Goal: Book appointment/travel/reservation

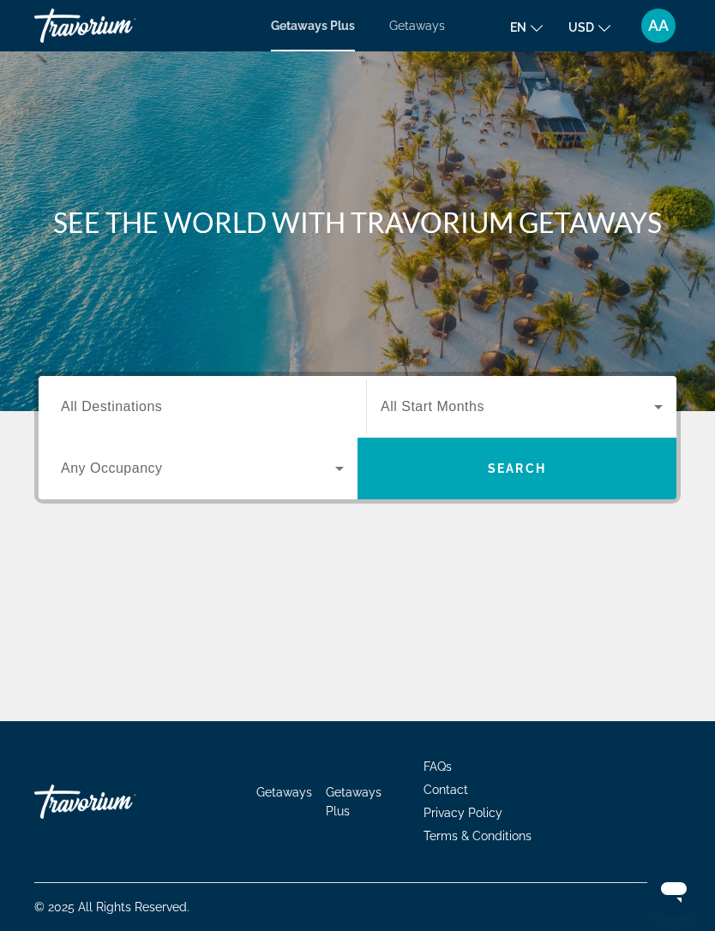
click at [183, 470] on span "Search widget" at bounding box center [198, 468] width 274 height 21
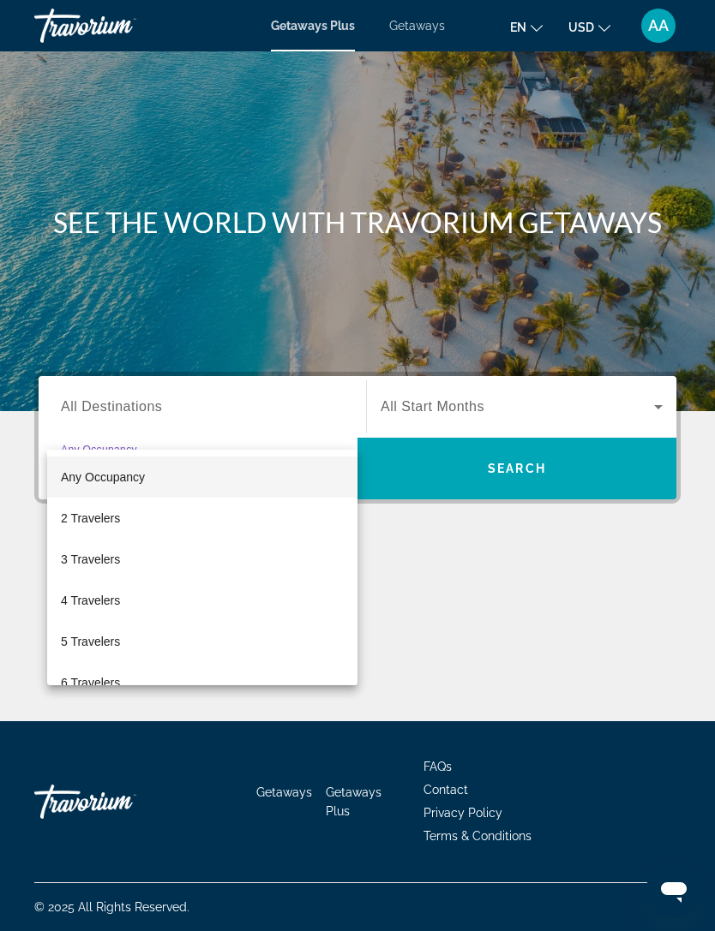
scroll to position [55, 0]
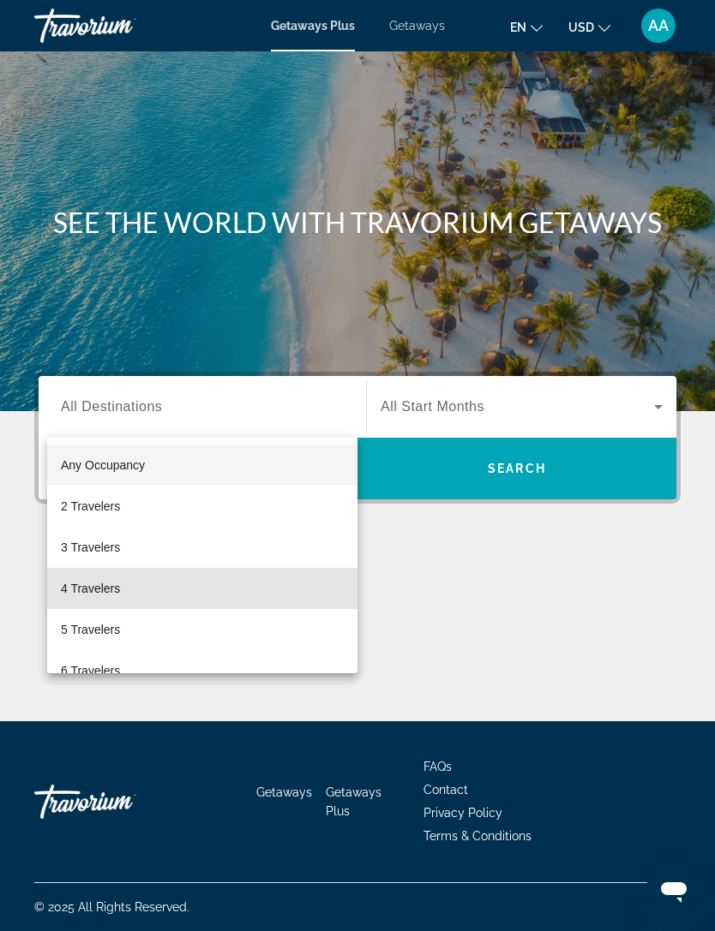
click at [117, 590] on span "4 Travelers" at bounding box center [90, 588] width 59 height 21
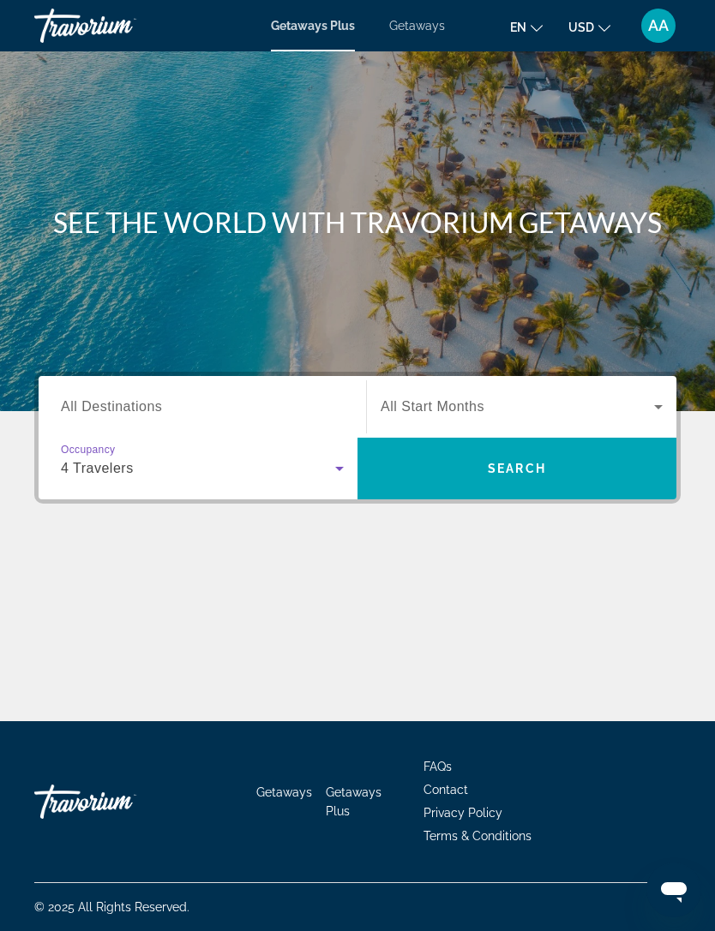
click at [305, 398] on input "Destination All Destinations" at bounding box center [202, 408] width 283 height 21
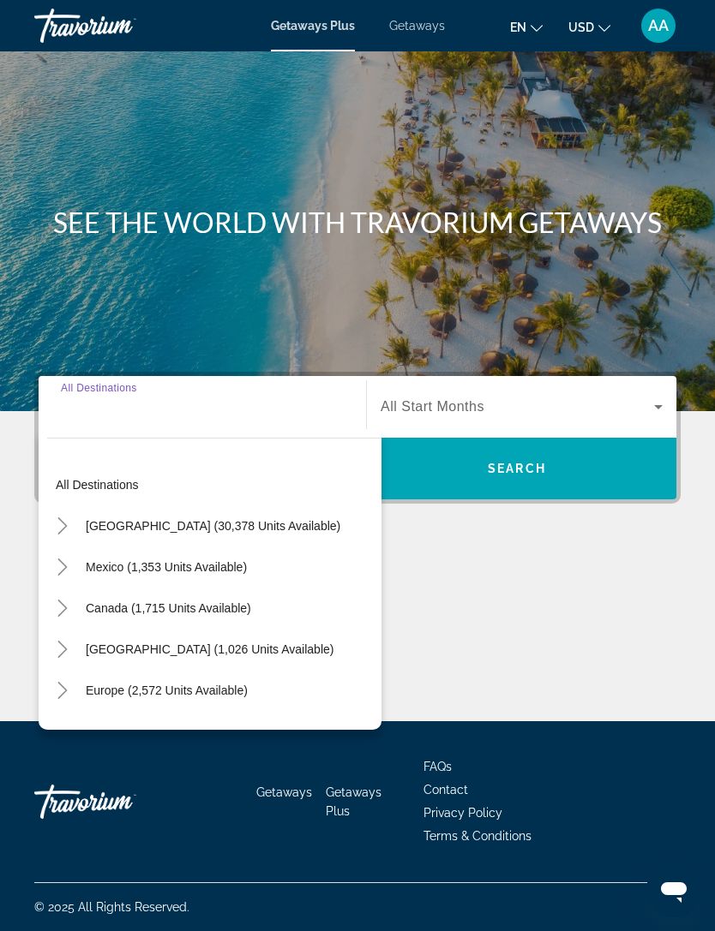
click at [192, 519] on span "[GEOGRAPHIC_DATA] (30,378 units available)" at bounding box center [213, 526] width 254 height 14
type input "**********"
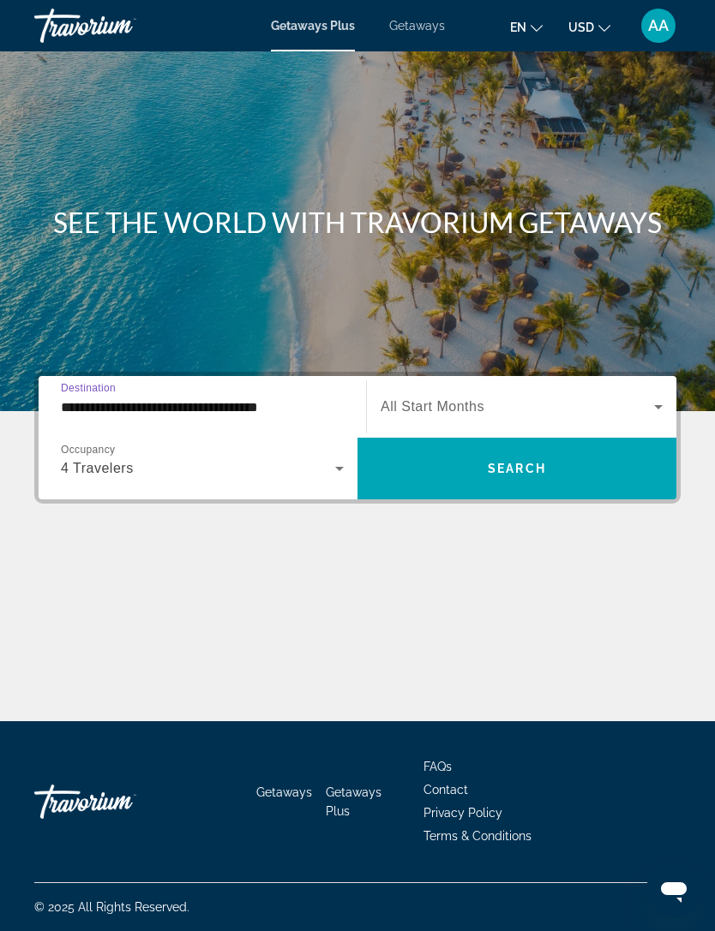
click at [653, 397] on icon "Search widget" at bounding box center [658, 407] width 21 height 21
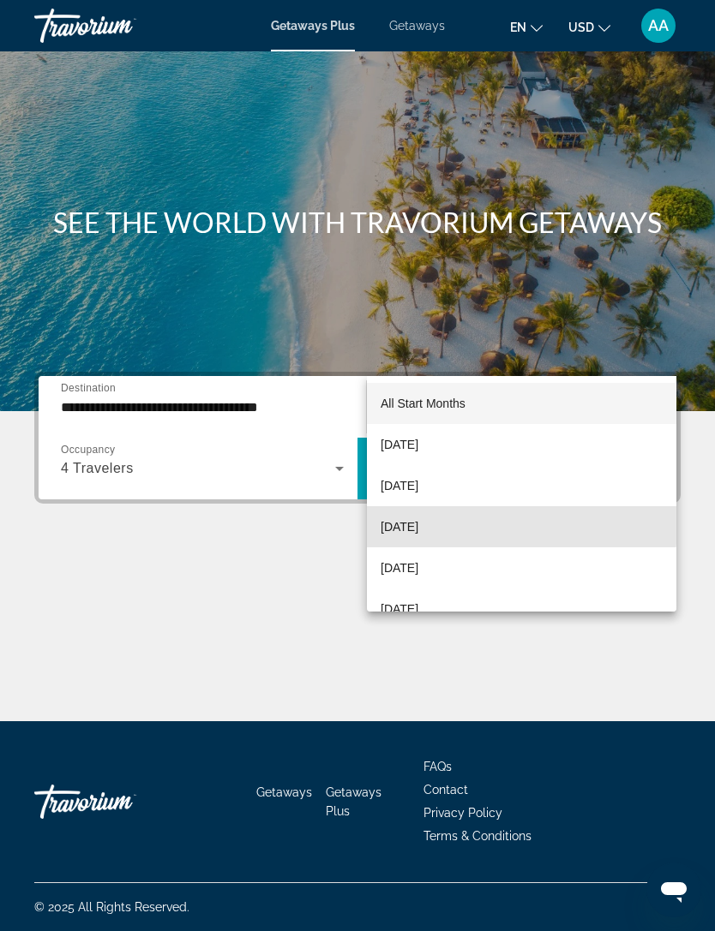
click at [466, 526] on mat-option "[DATE]" at bounding box center [521, 526] width 309 height 41
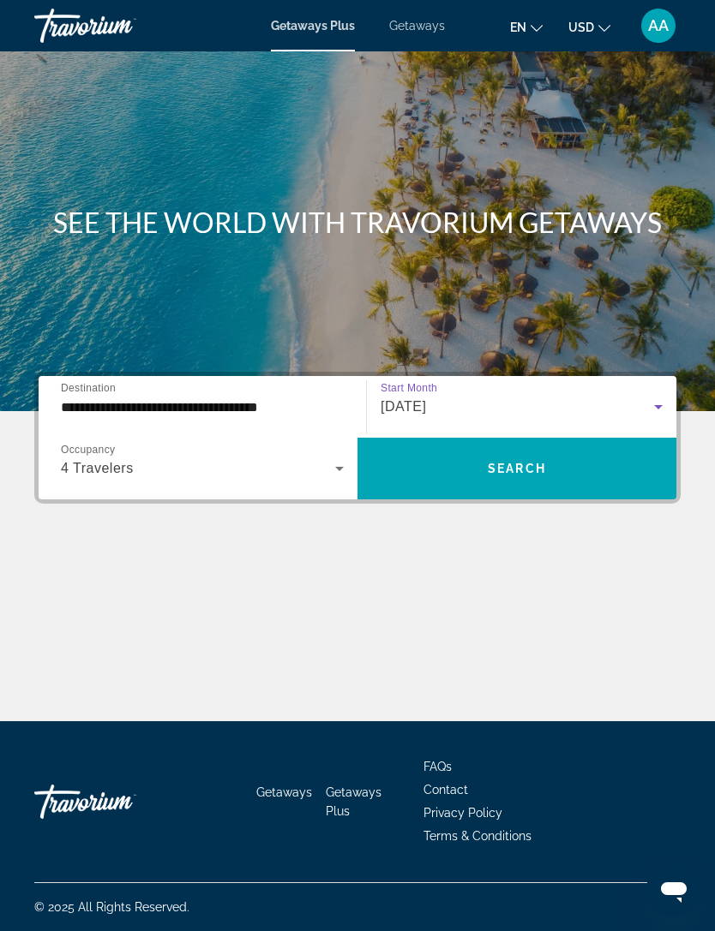
click at [544, 462] on span "Search" at bounding box center [517, 469] width 58 height 14
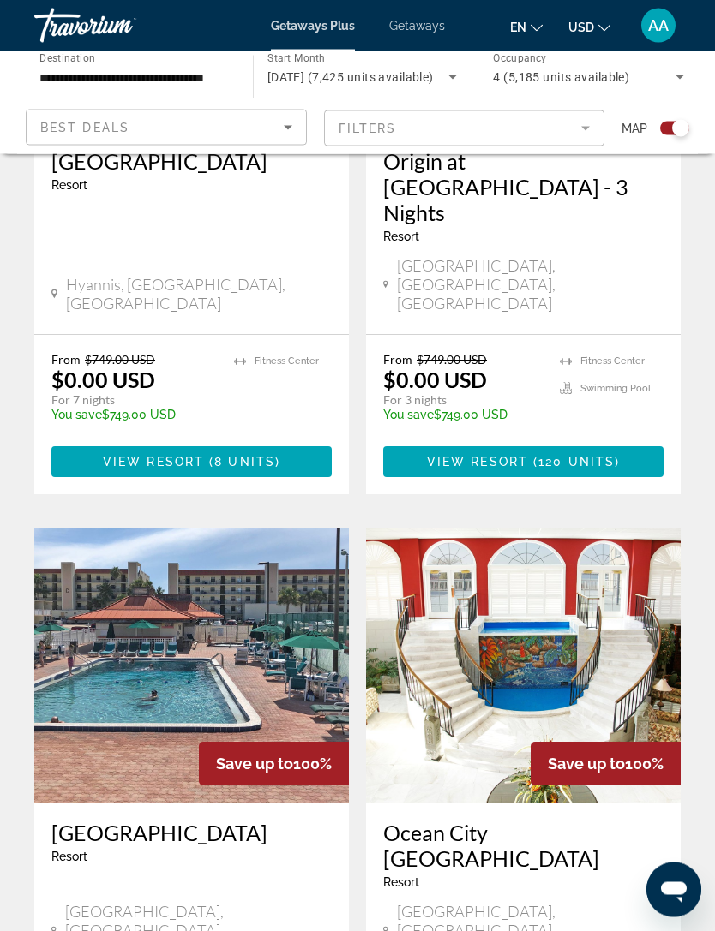
scroll to position [2665, 0]
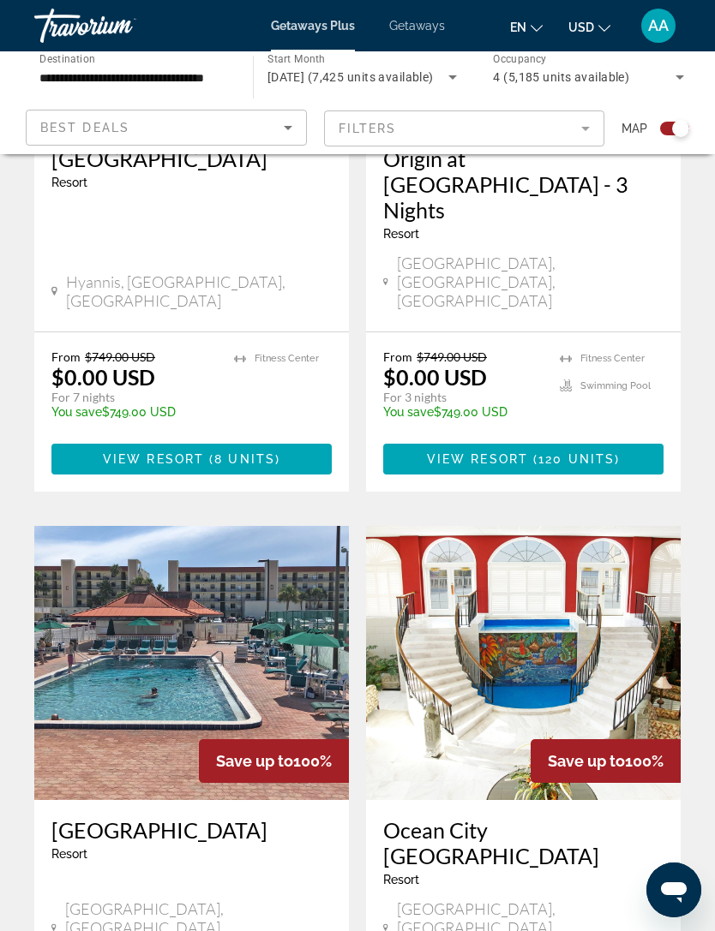
click at [252, 526] on img "Main content" at bounding box center [191, 663] width 314 height 274
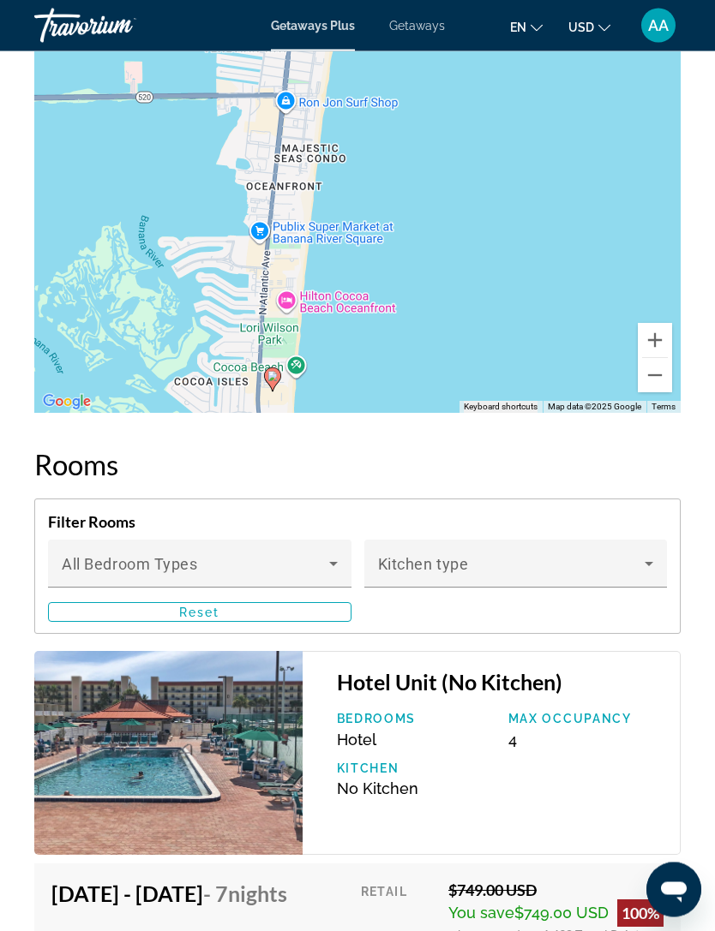
scroll to position [2944, 0]
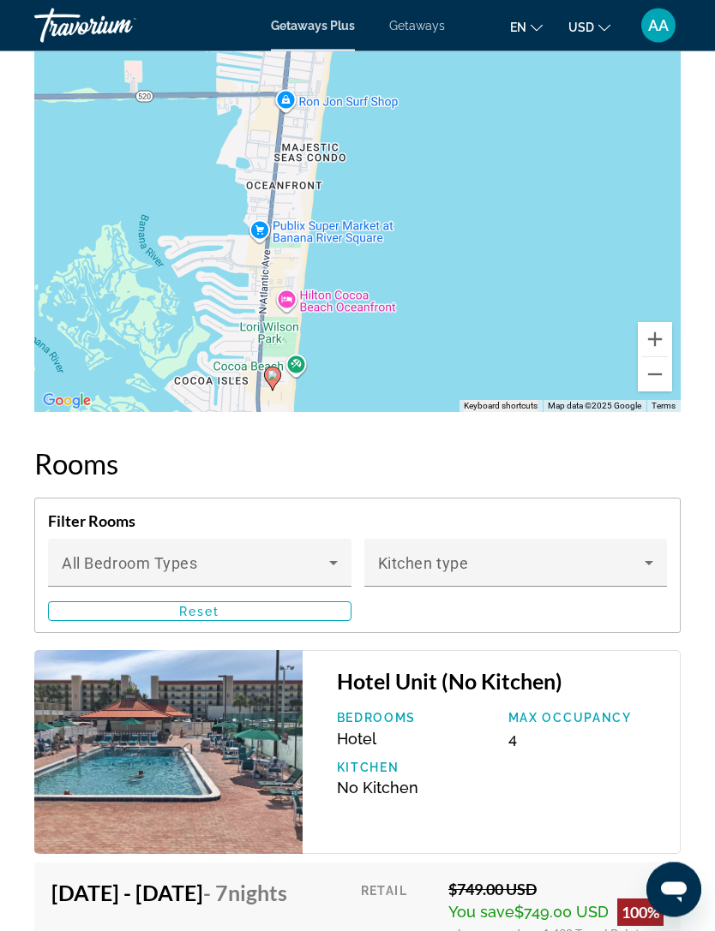
click at [268, 757] on img "Main content" at bounding box center [168, 753] width 268 height 204
click at [464, 669] on h3 "Hotel Unit (No Kitchen)" at bounding box center [500, 682] width 326 height 26
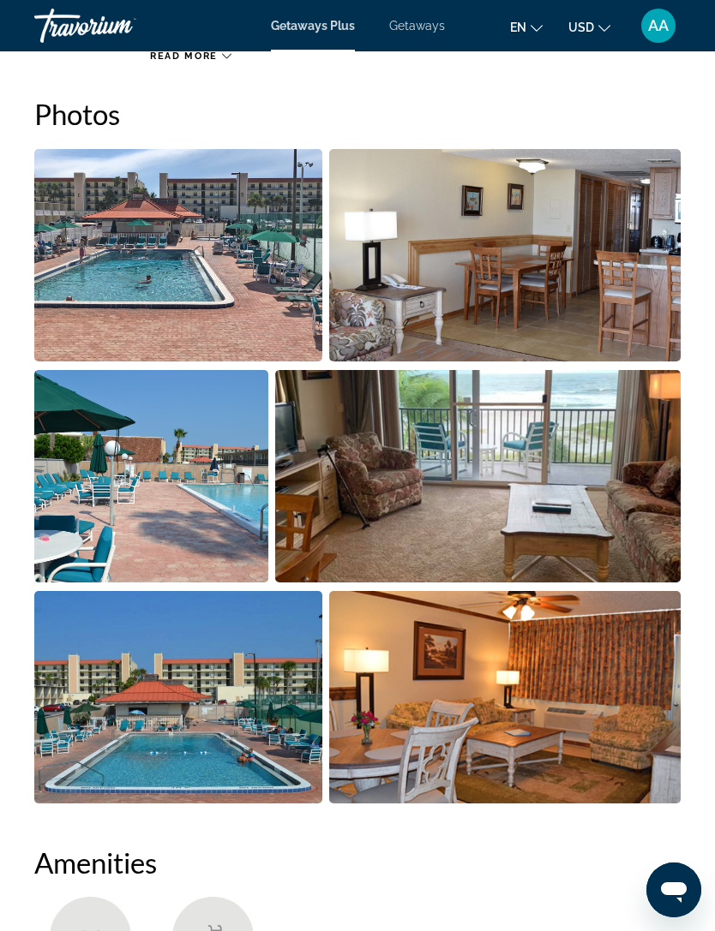
scroll to position [1110, 0]
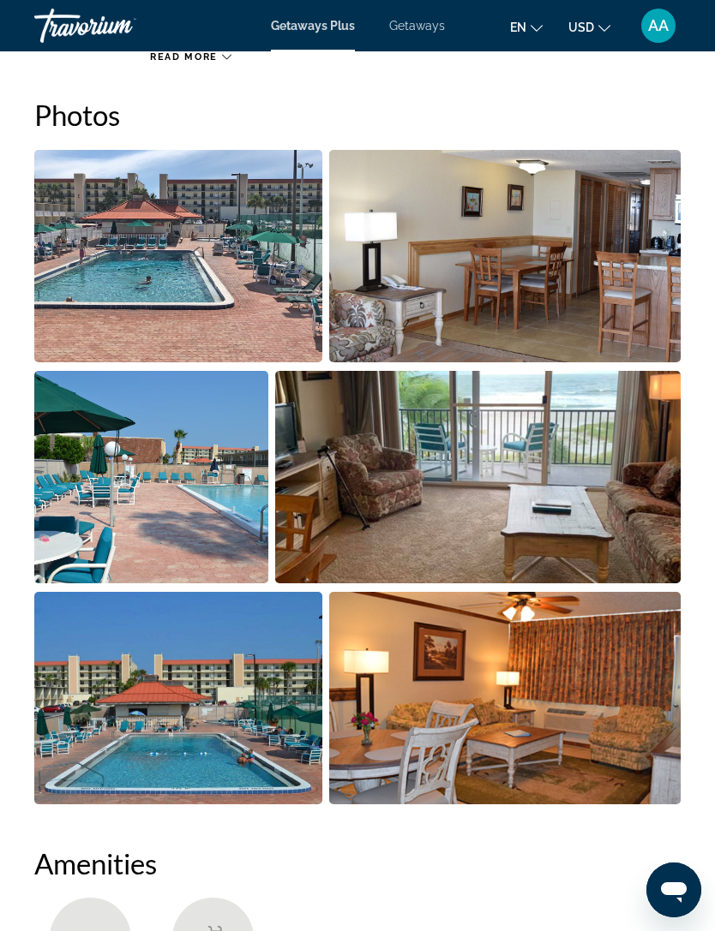
click at [591, 497] on img "Open full-screen image slider" at bounding box center [477, 477] width 405 height 213
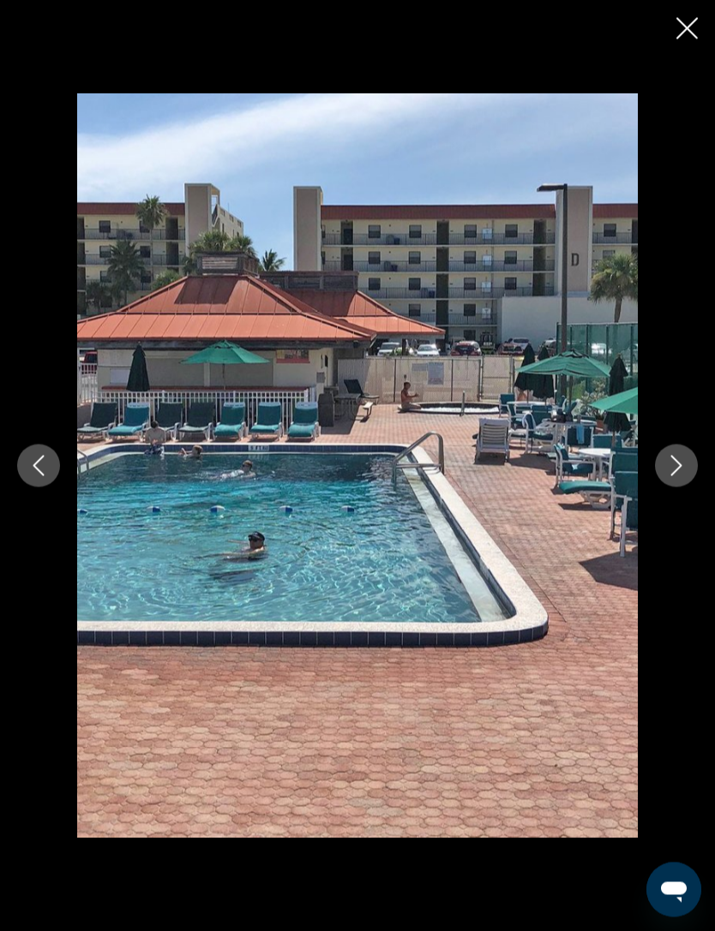
scroll to position [942, 0]
click at [677, 458] on icon "Next image" at bounding box center [676, 466] width 21 height 21
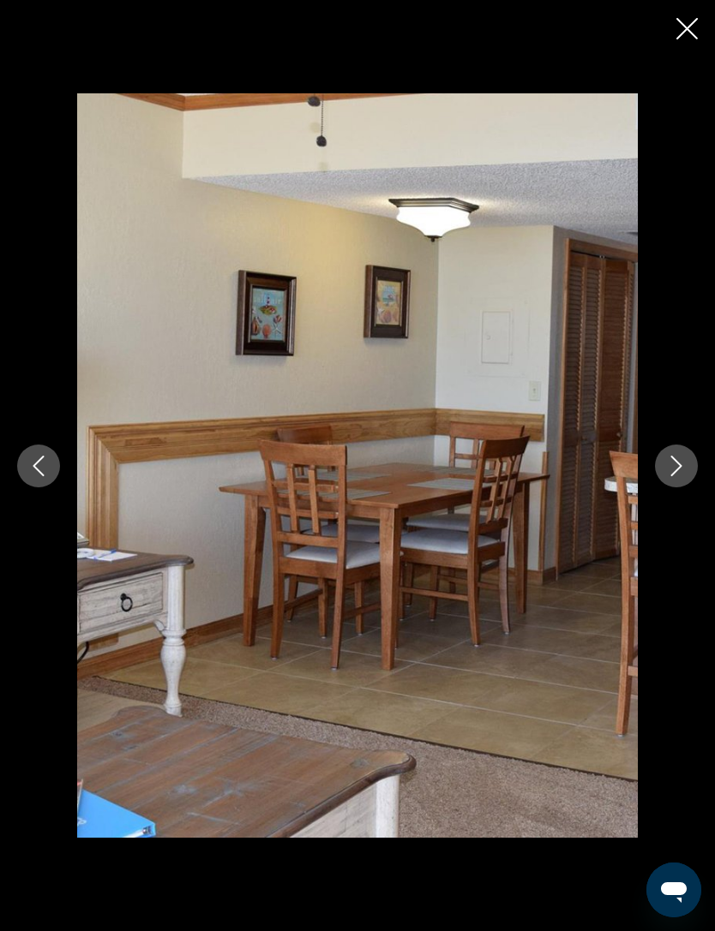
click at [681, 451] on button "Next image" at bounding box center [676, 466] width 43 height 43
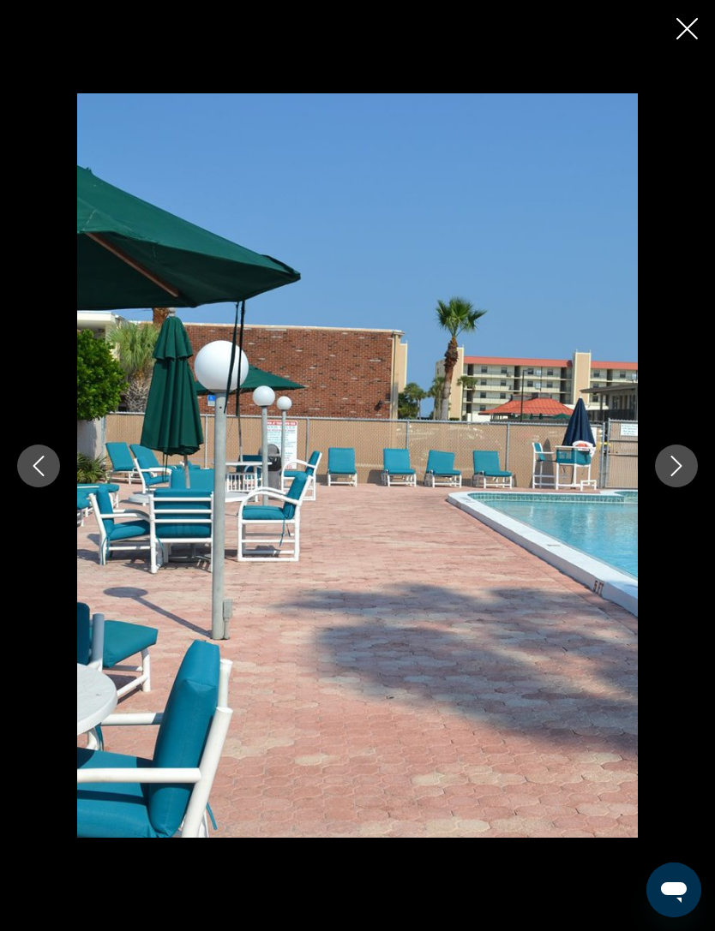
click at [667, 457] on icon "Next image" at bounding box center [676, 466] width 21 height 21
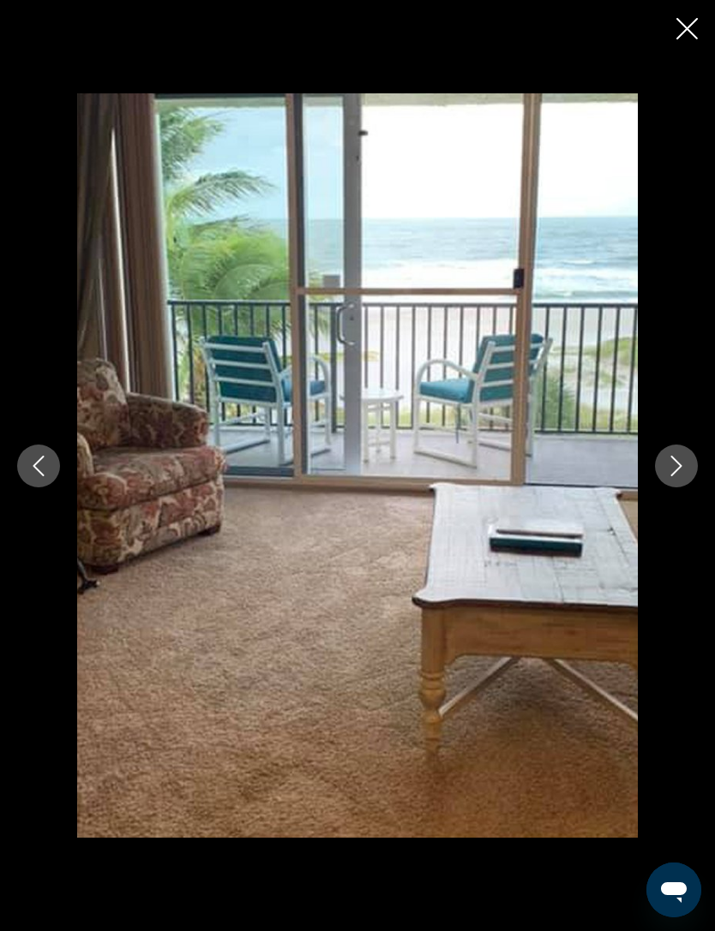
click at [666, 478] on button "Next image" at bounding box center [676, 466] width 43 height 43
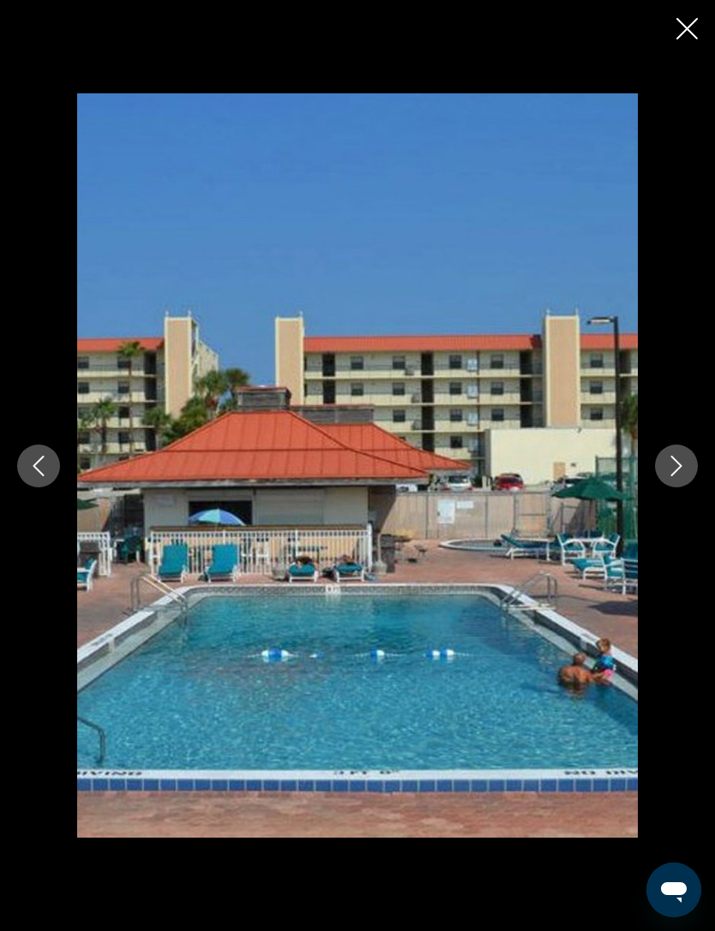
click at [690, 37] on icon "Close slideshow" at bounding box center [686, 28] width 21 height 21
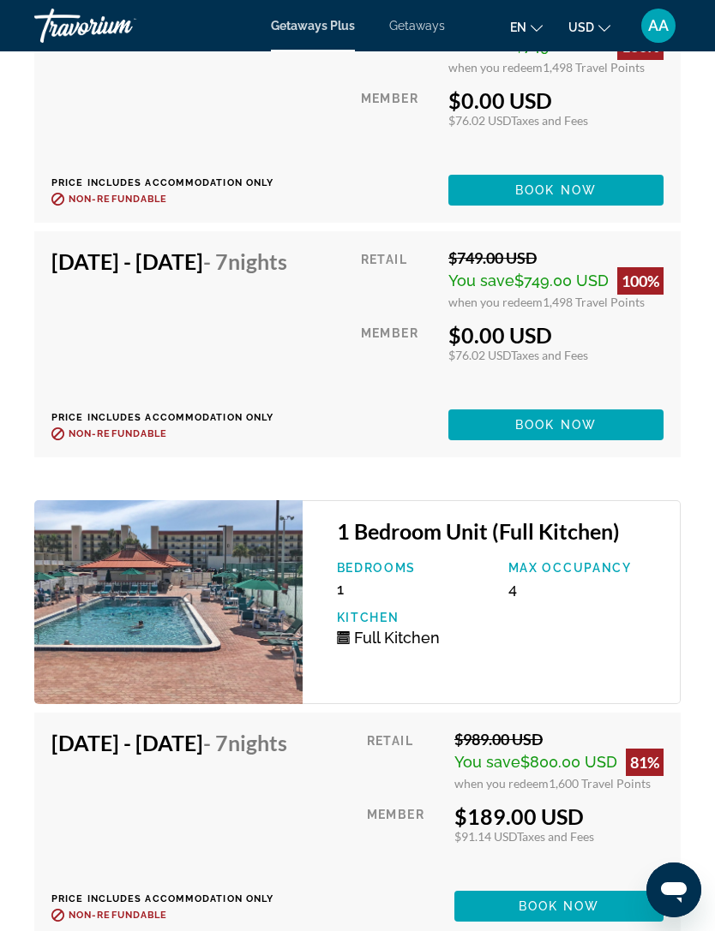
scroll to position [4280, 0]
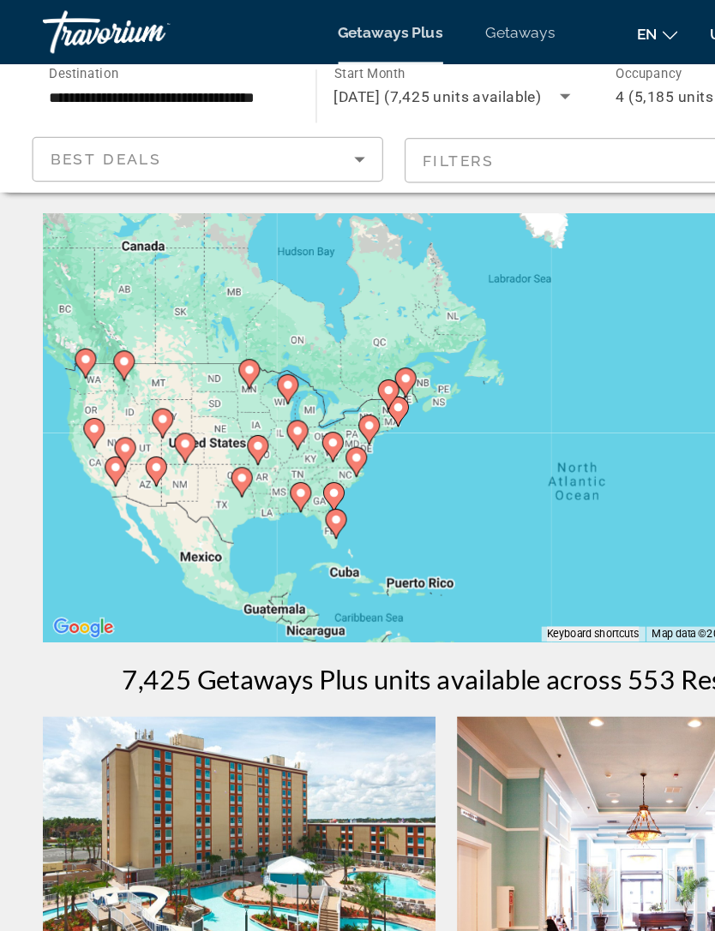
click at [524, 122] on mat-form-field "Filters" at bounding box center [464, 129] width 281 height 36
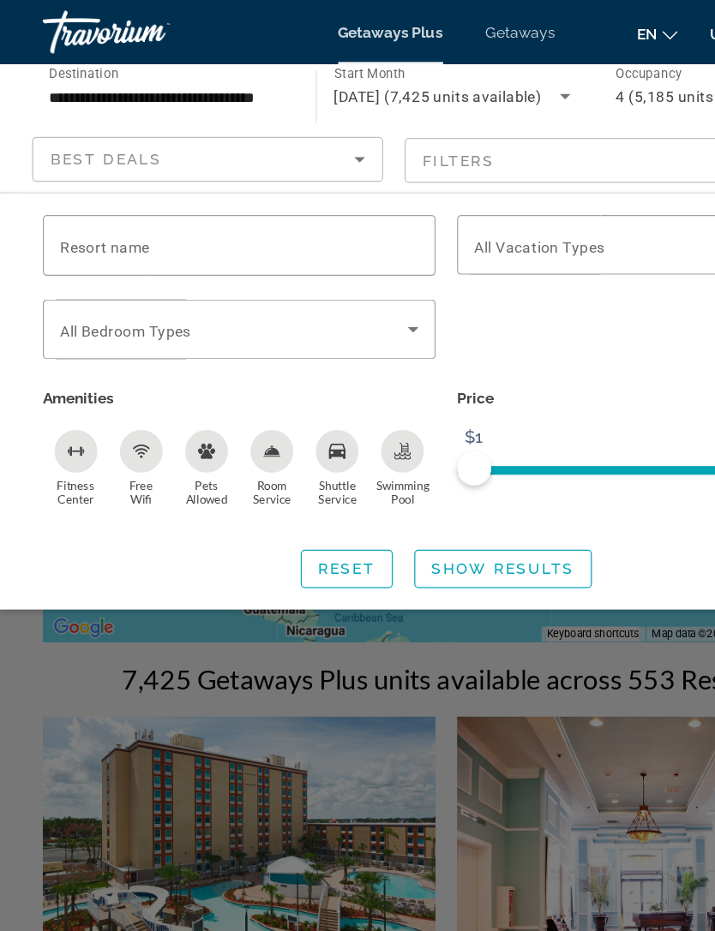
click at [225, 119] on div "Best Deals" at bounding box center [161, 127] width 243 height 21
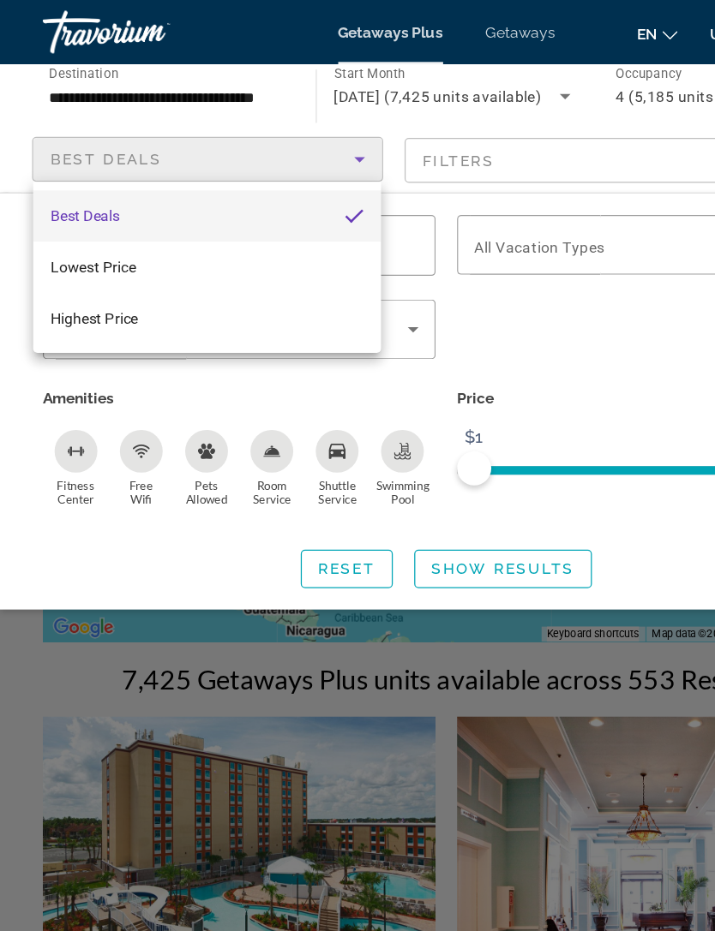
click at [472, 122] on div at bounding box center [357, 465] width 715 height 931
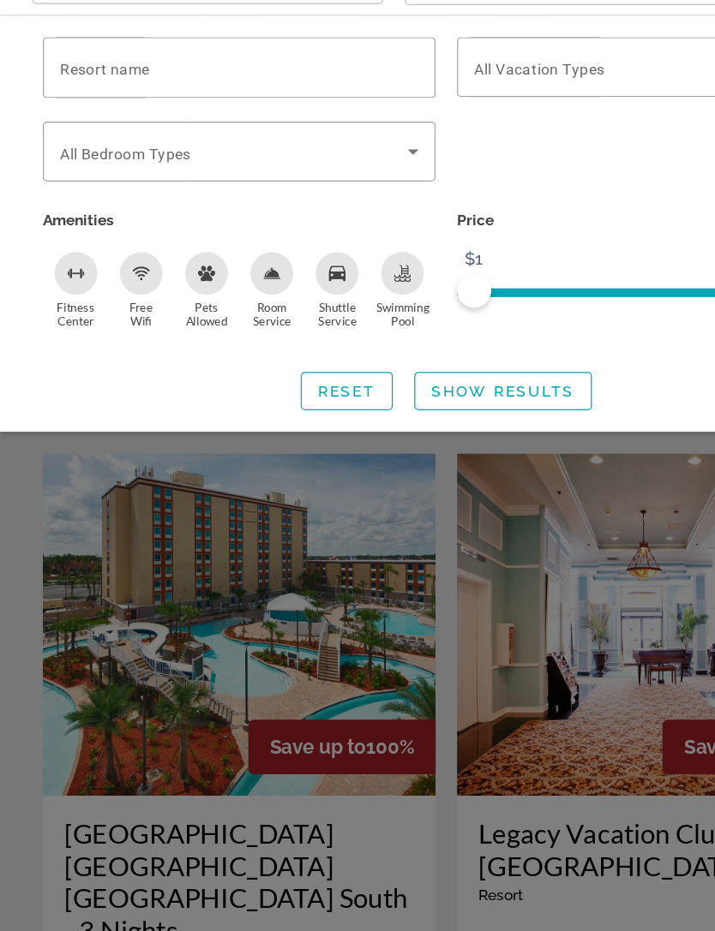
scroll to position [69, 0]
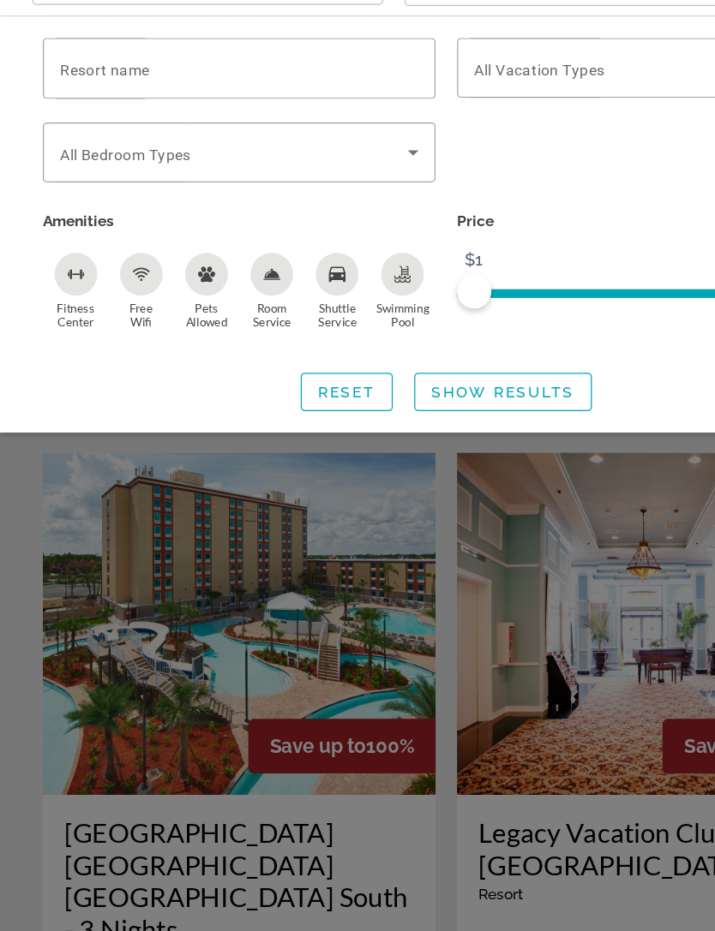
click at [290, 536] on div "Search widget" at bounding box center [357, 594] width 715 height 674
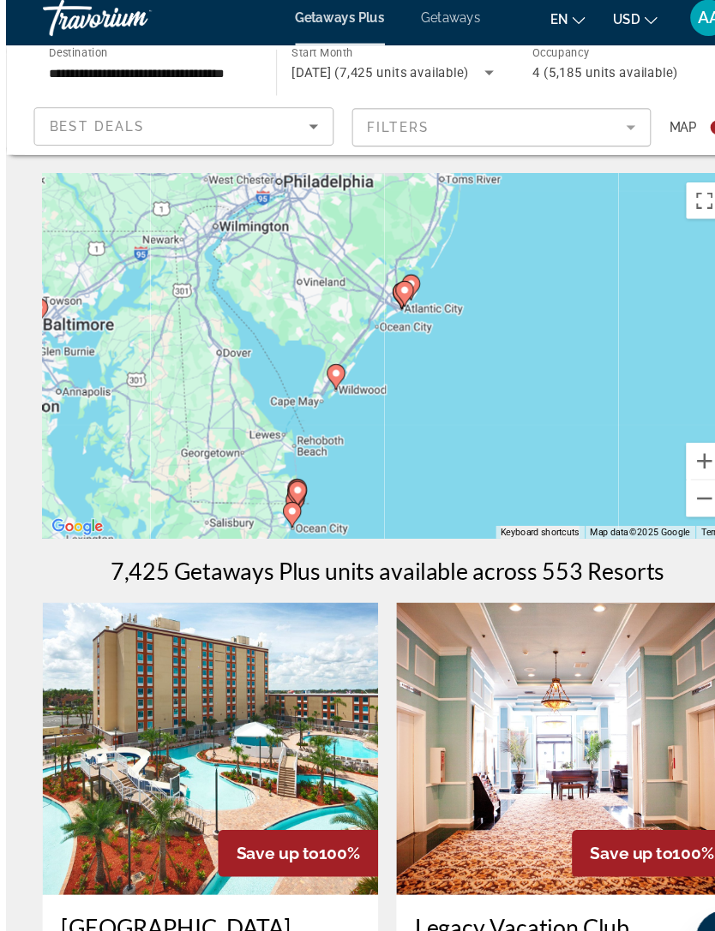
scroll to position [0, 0]
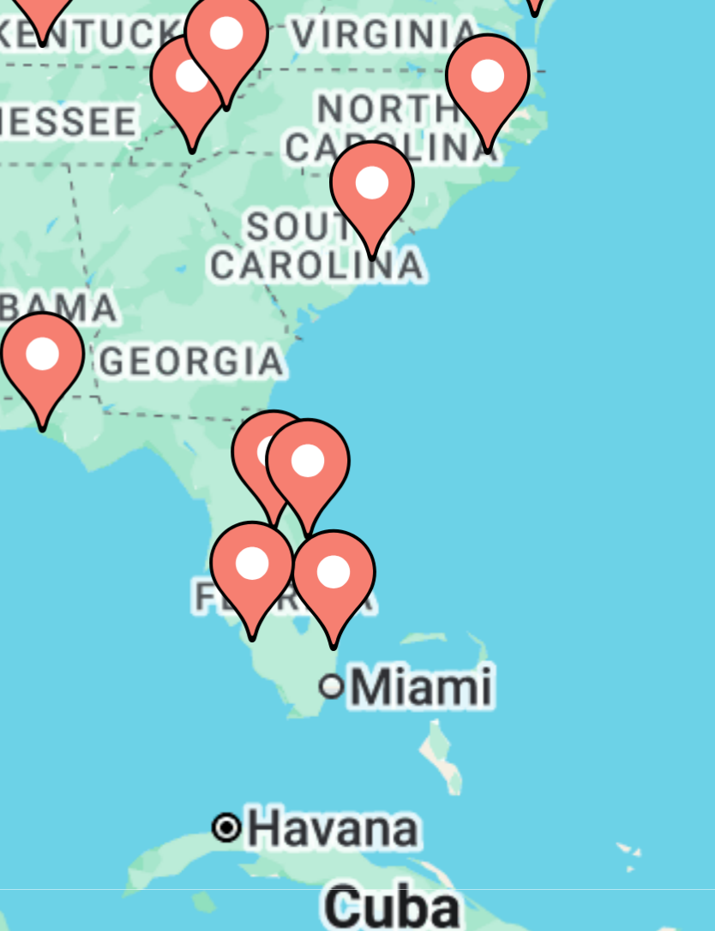
click at [75, 171] on div "To activate drag with keyboard, press Alt + Enter. Once in keyboard drag state,…" at bounding box center [357, 342] width 646 height 343
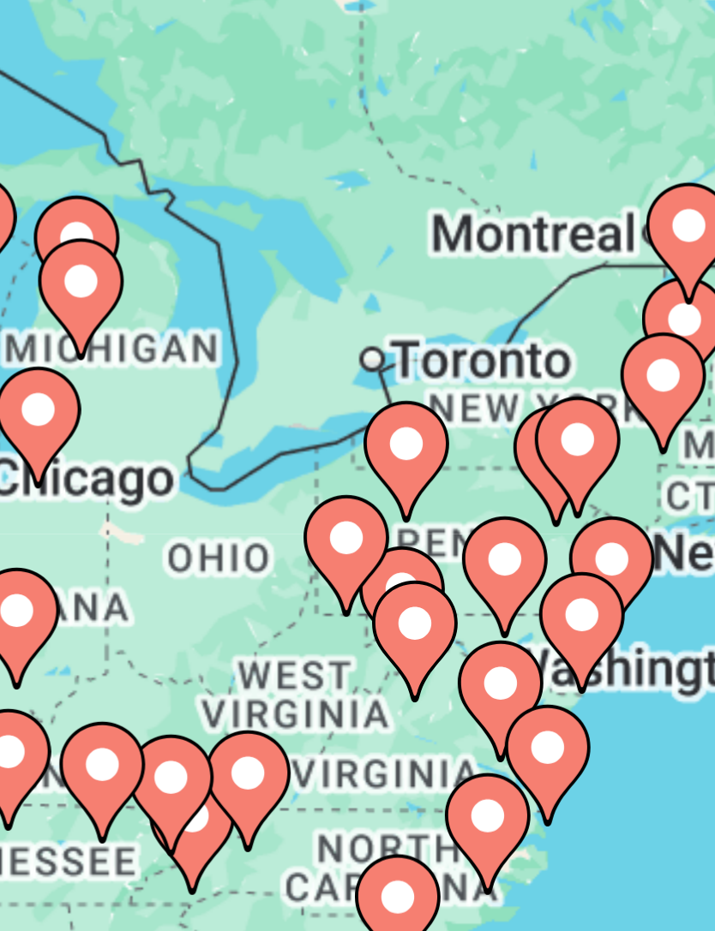
click at [66, 171] on div "To activate drag with keyboard, press Alt + Enter. Once in keyboard drag state,…" at bounding box center [357, 342] width 646 height 343
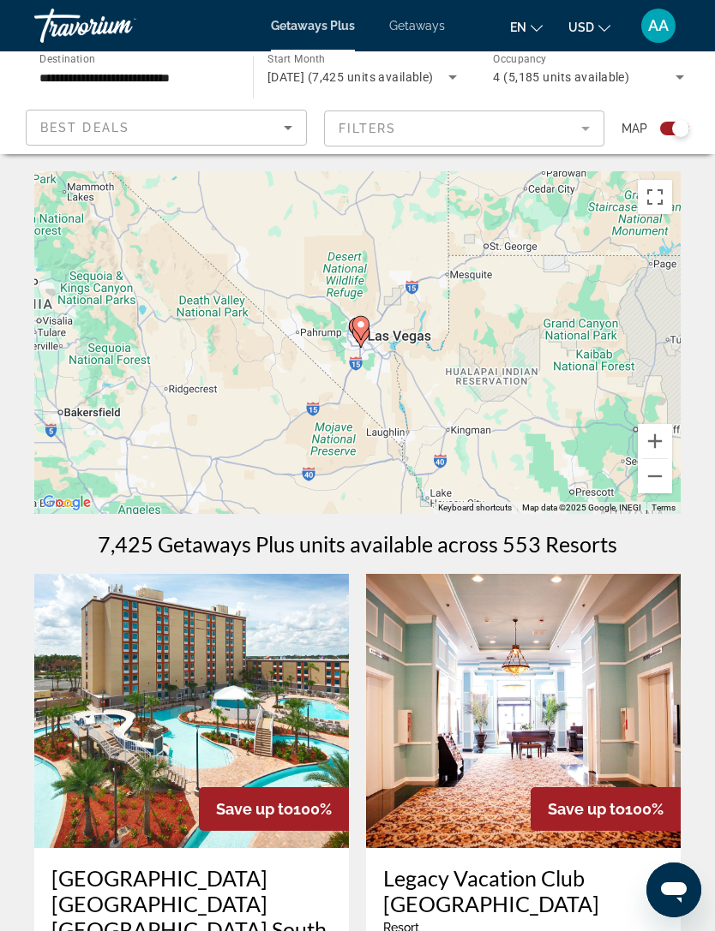
type input "**********"
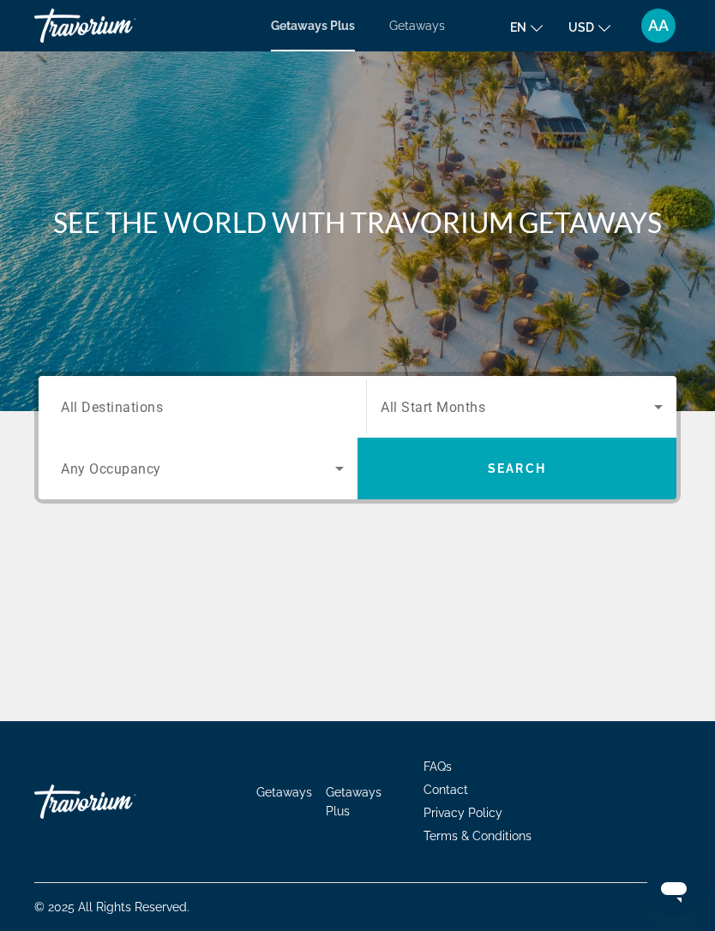
click at [644, 399] on span "Search widget" at bounding box center [516, 407] width 273 height 21
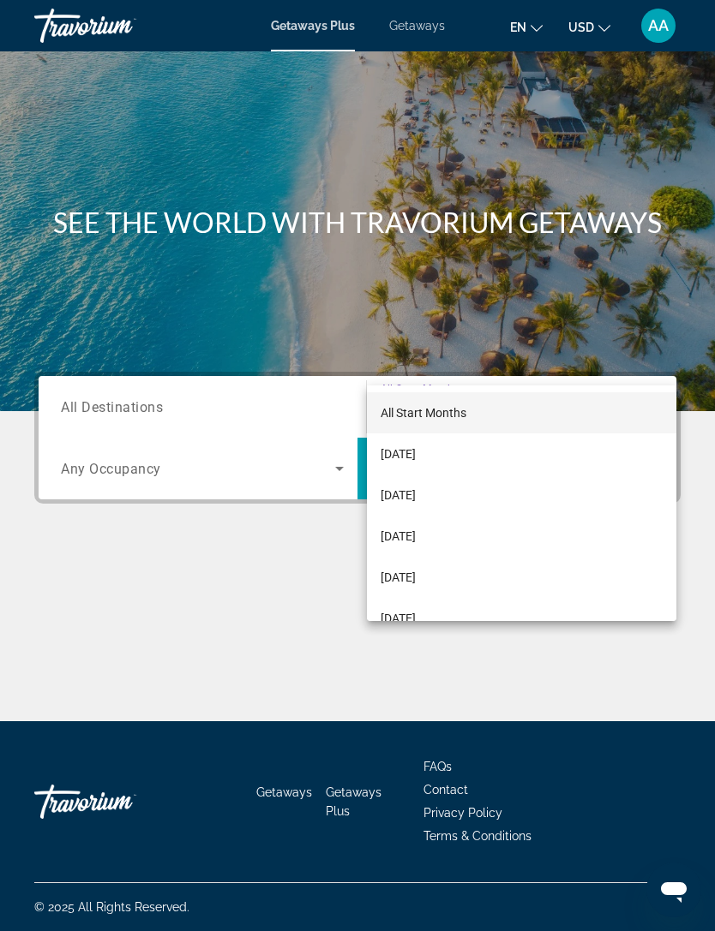
scroll to position [55, 0]
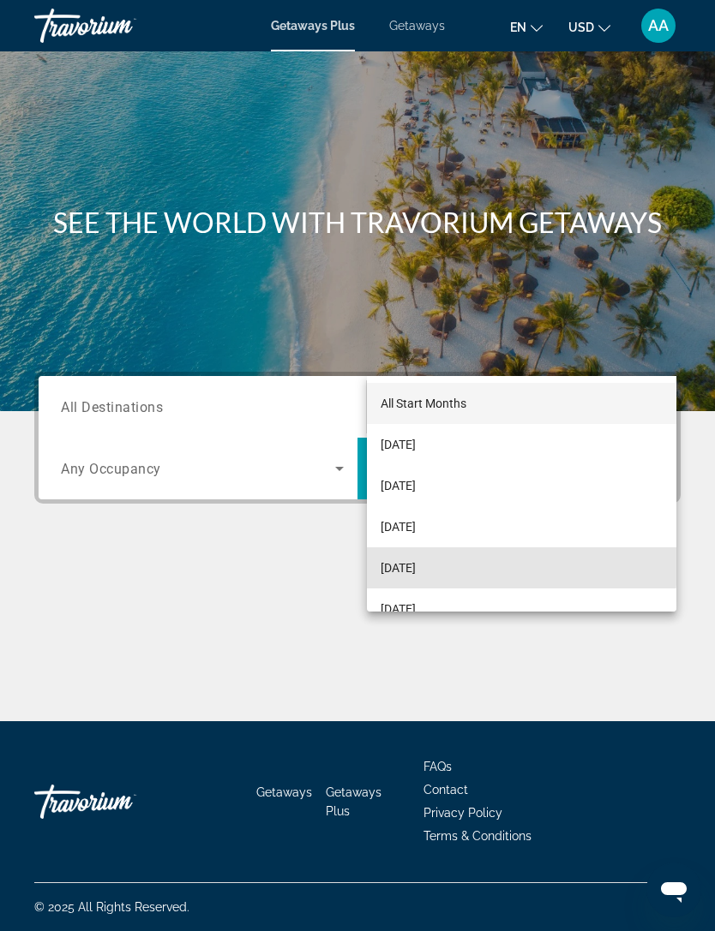
click at [416, 566] on span "[DATE]" at bounding box center [397, 568] width 35 height 21
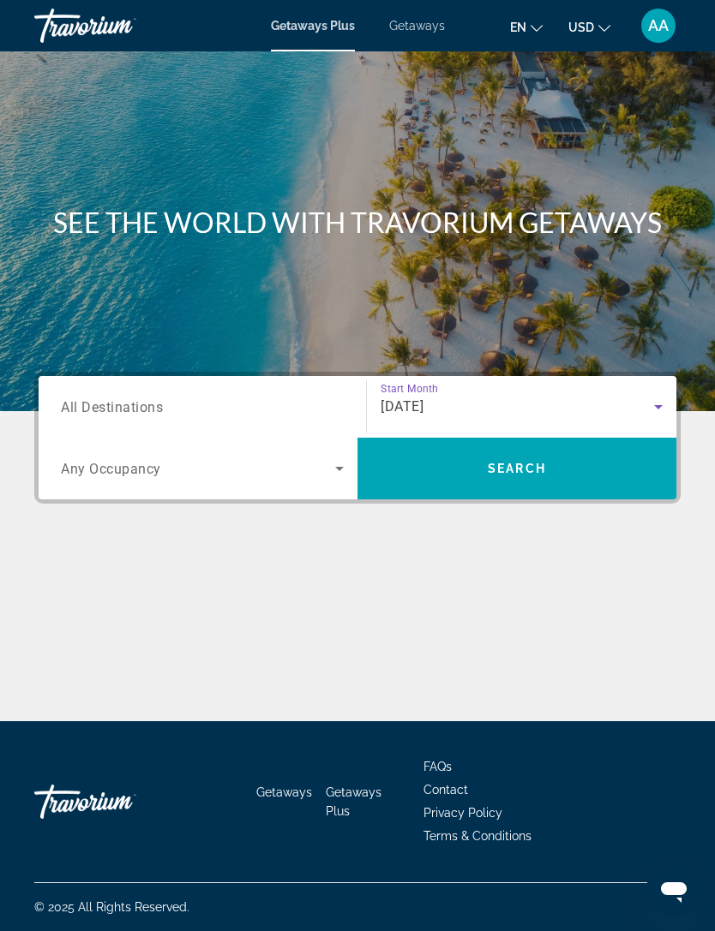
click at [659, 405] on icon "Search widget" at bounding box center [658, 407] width 9 height 4
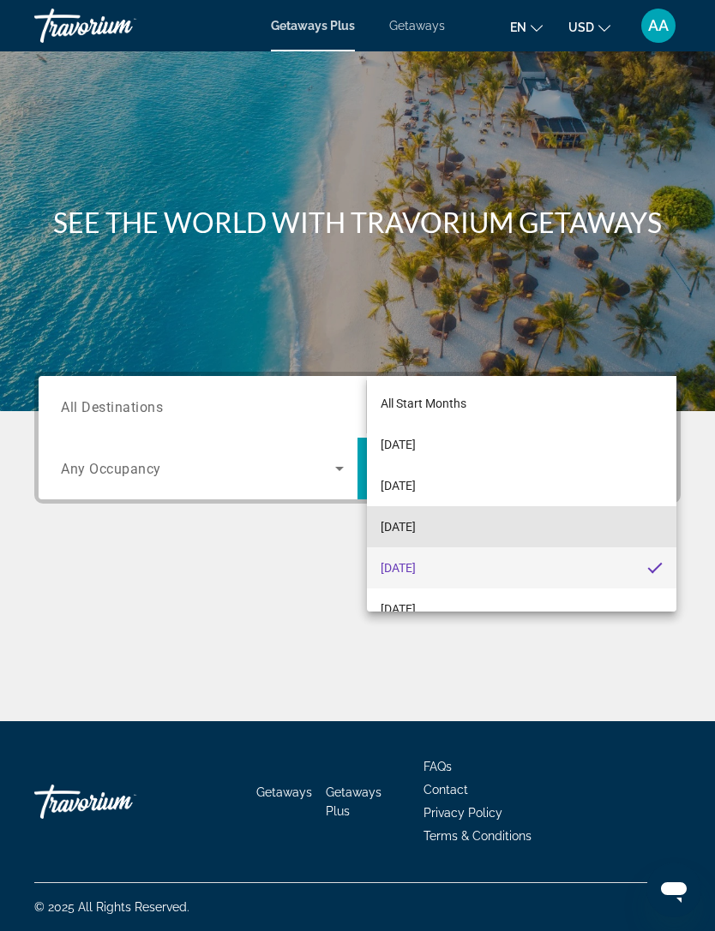
click at [416, 522] on span "[DATE]" at bounding box center [397, 527] width 35 height 21
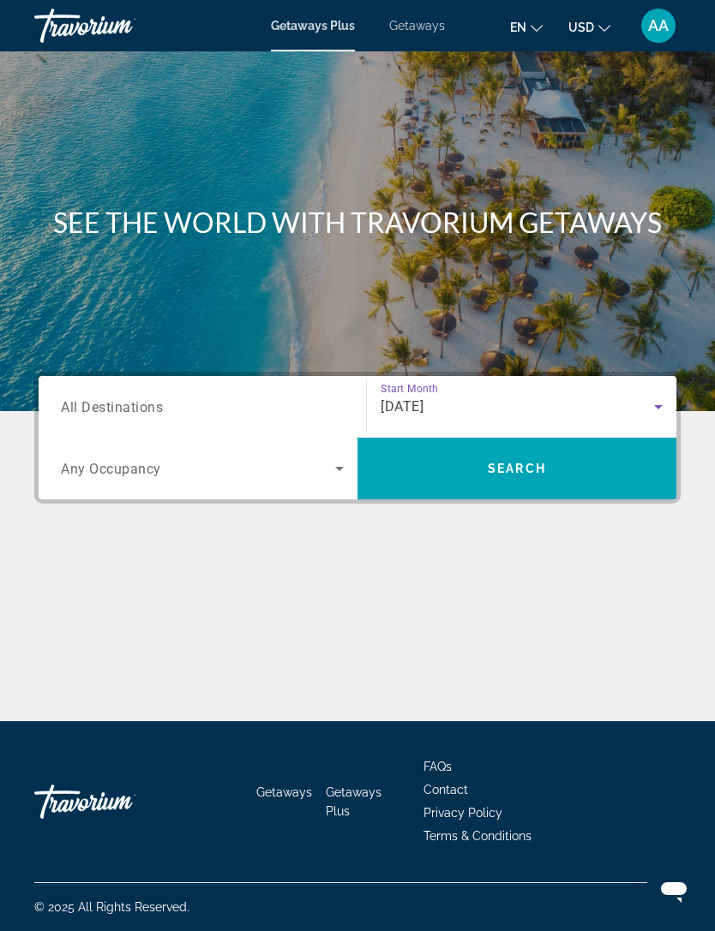
click at [266, 458] on span "Search widget" at bounding box center [198, 468] width 274 height 21
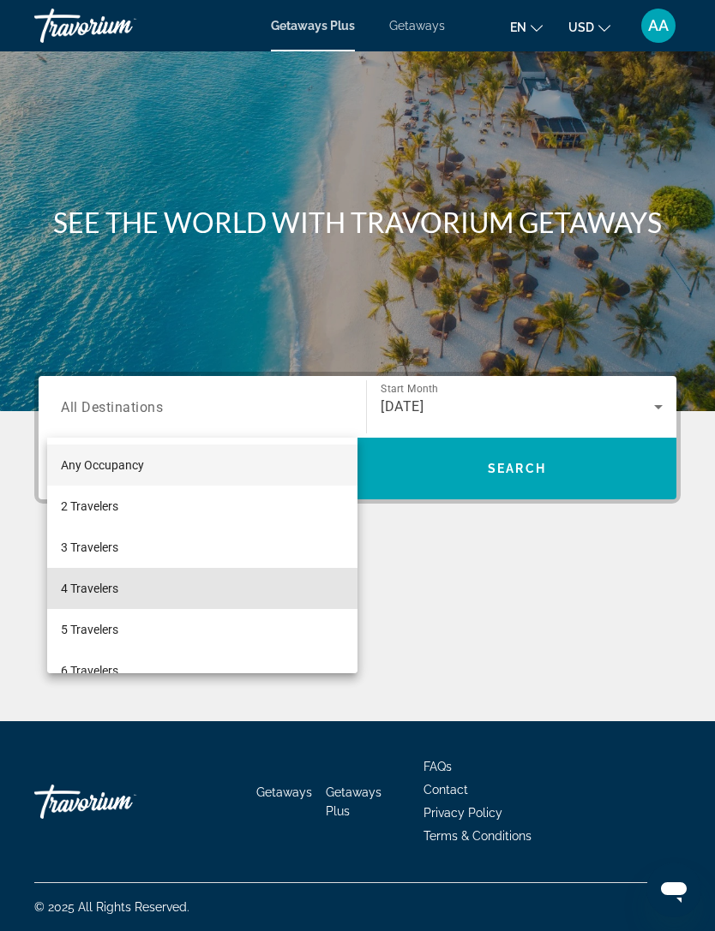
click at [109, 602] on mat-option "4 Travelers" at bounding box center [202, 588] width 310 height 41
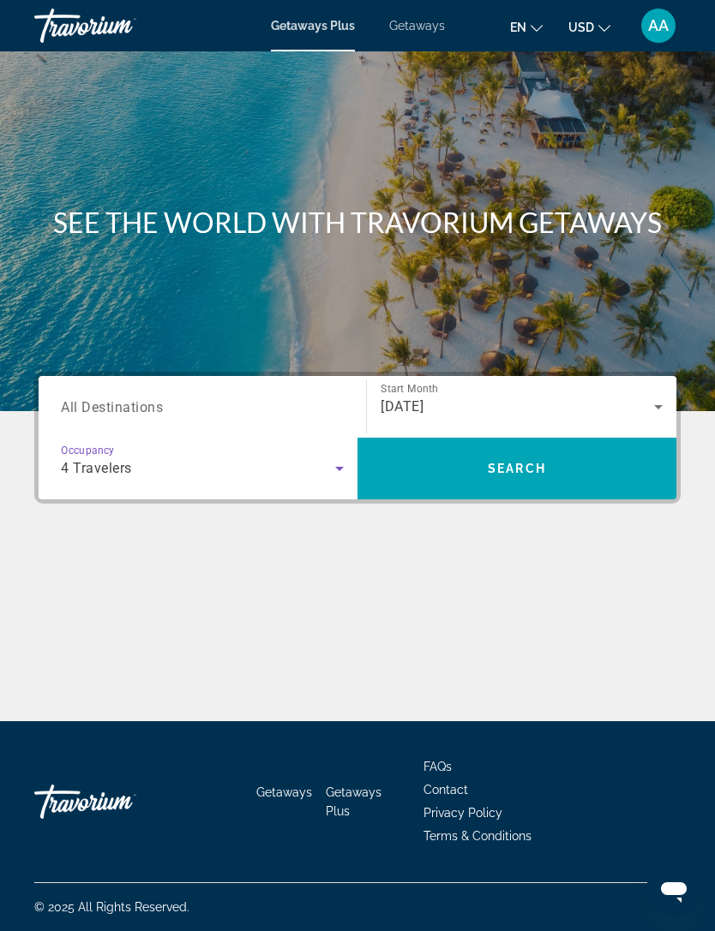
click at [322, 398] on input "Destination All Destinations" at bounding box center [202, 408] width 283 height 21
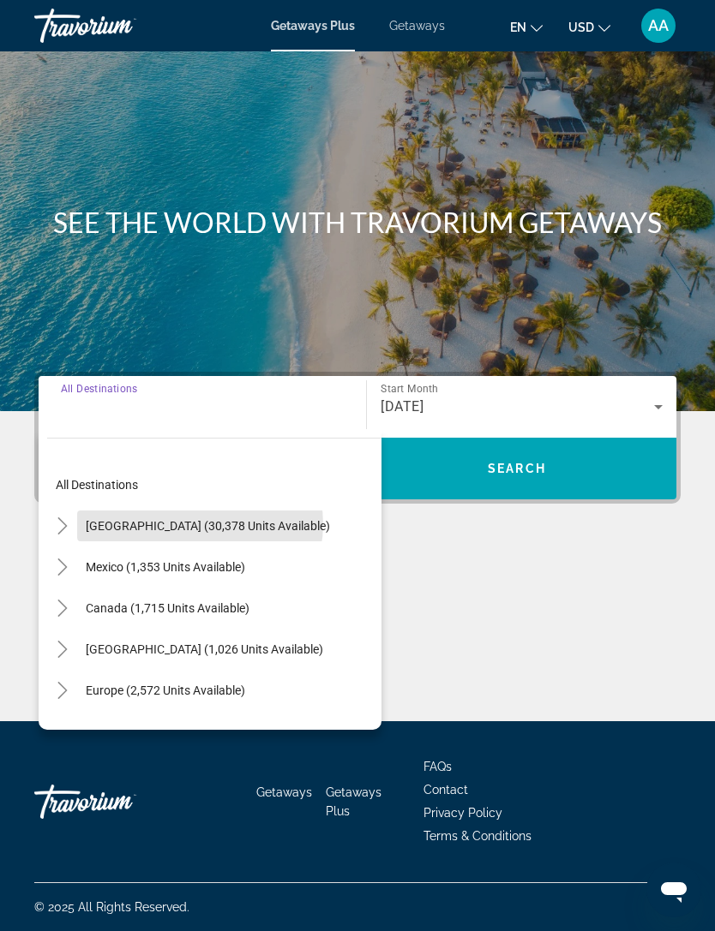
click at [200, 519] on span "[GEOGRAPHIC_DATA] (30,378 units available)" at bounding box center [208, 526] width 244 height 14
type input "**********"
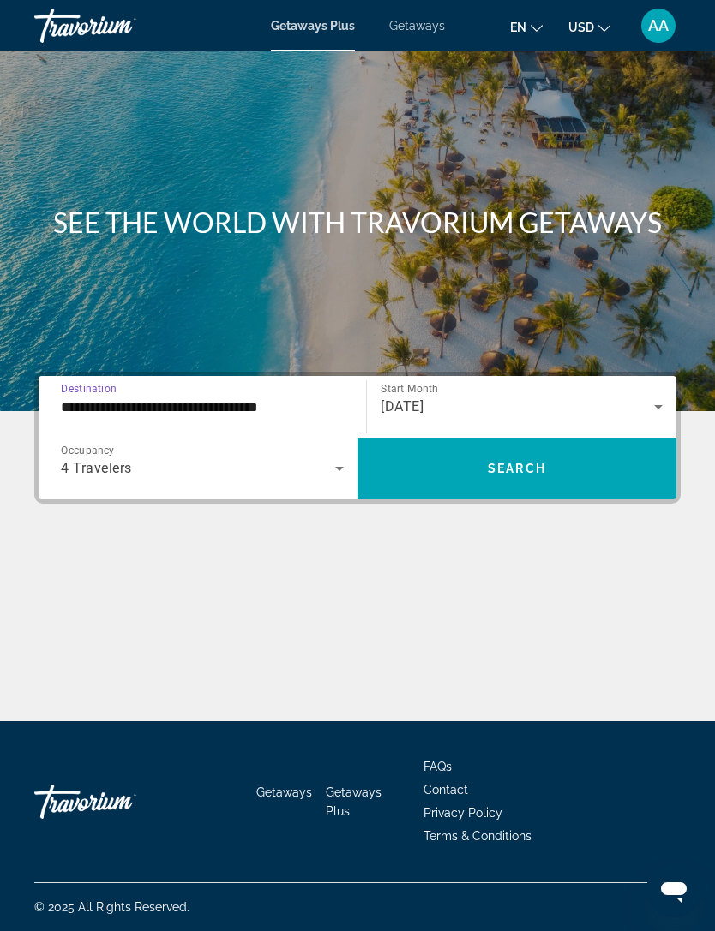
click at [577, 448] on span "Search widget" at bounding box center [516, 468] width 319 height 41
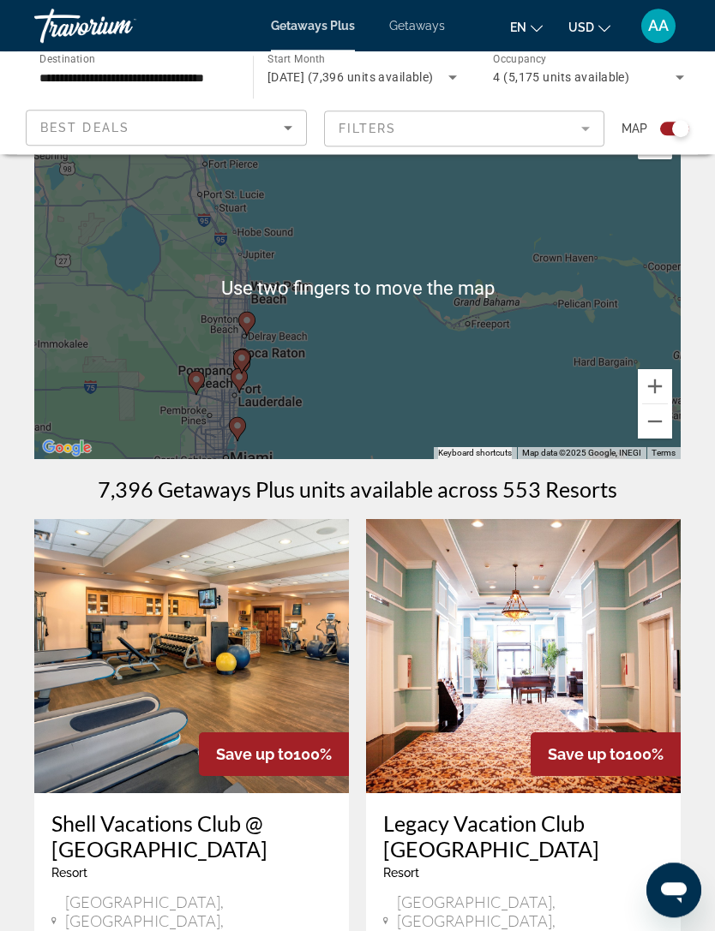
scroll to position [27, 0]
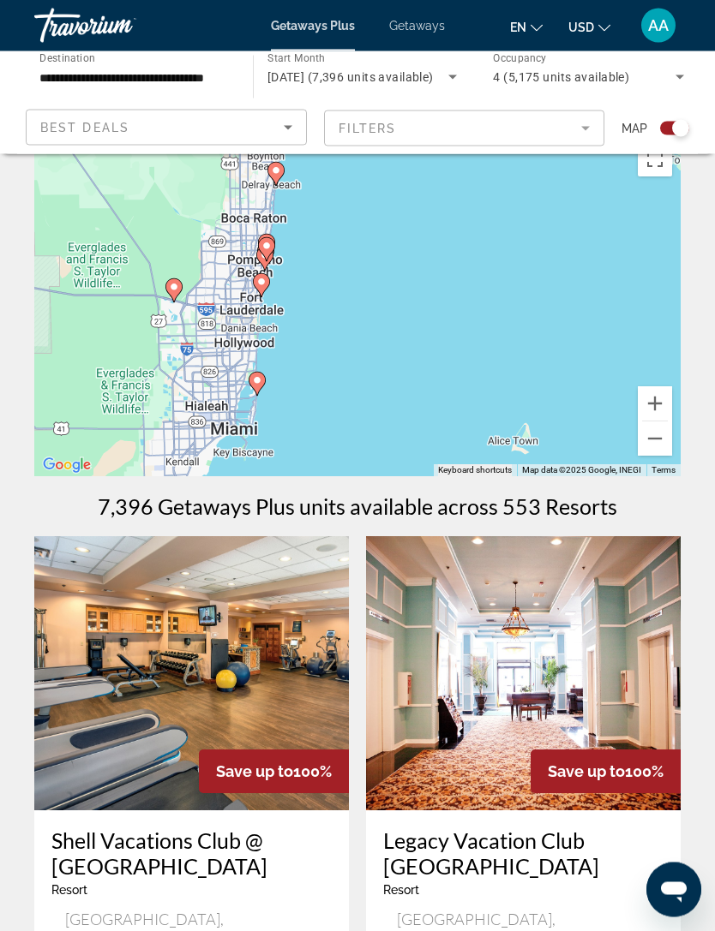
click at [268, 270] on gmp-advanced-marker "Main content" at bounding box center [264, 260] width 17 height 26
click at [268, 282] on icon "Main content" at bounding box center [261, 285] width 15 height 22
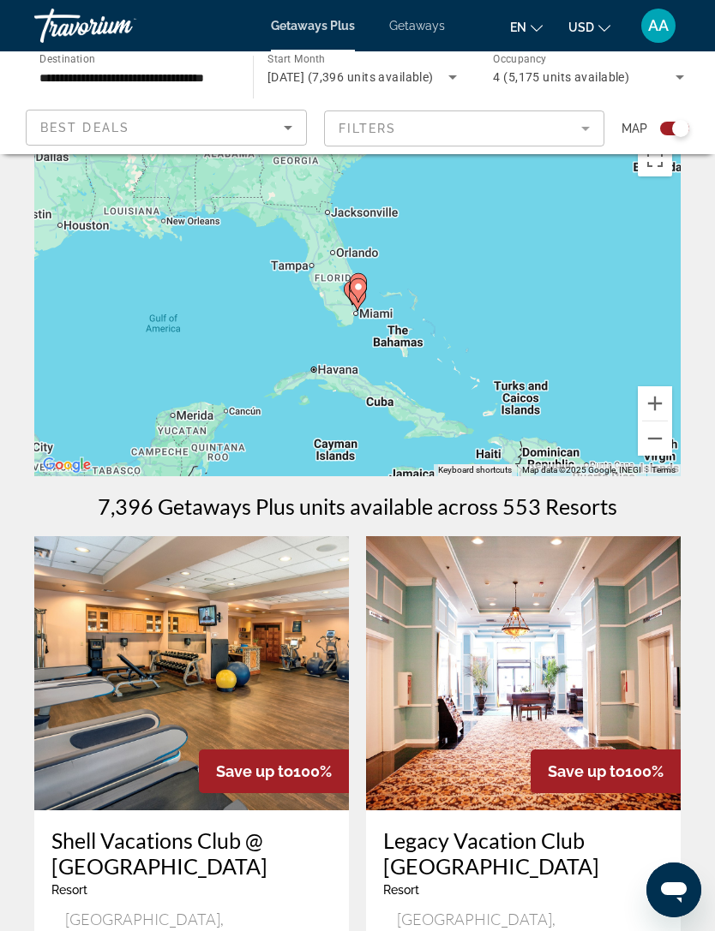
click at [364, 279] on gmp-advanced-marker "Main content" at bounding box center [358, 291] width 17 height 26
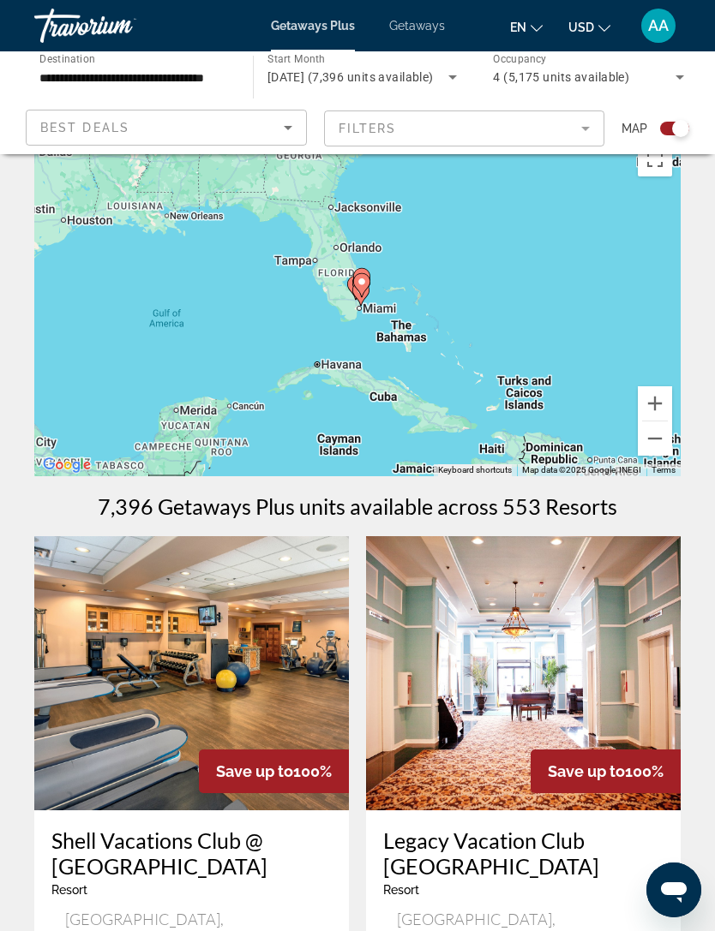
scroll to position [45, 0]
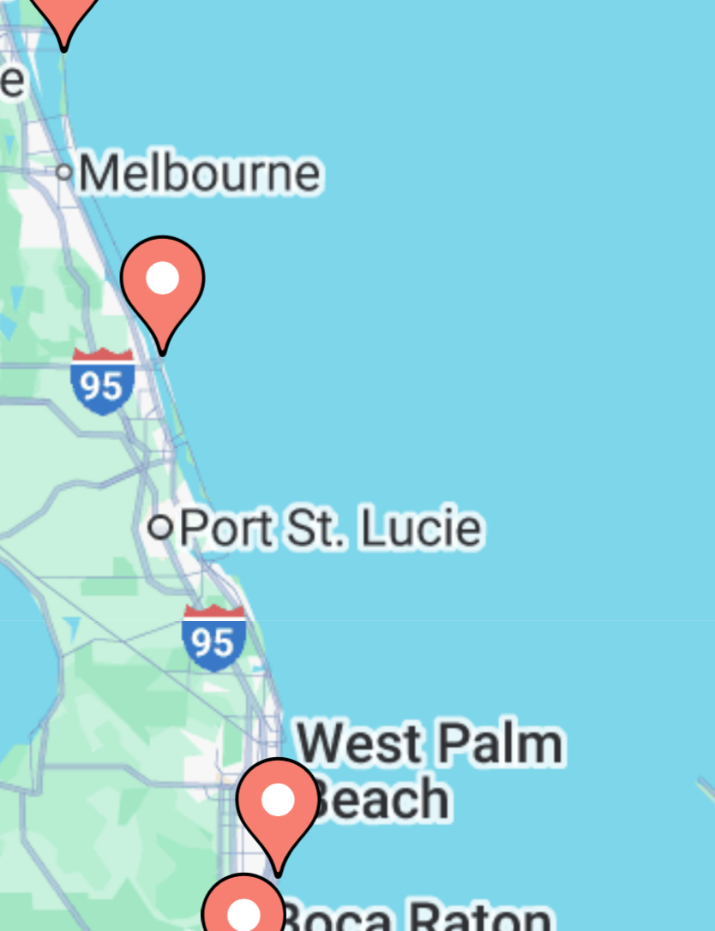
type input "**********"
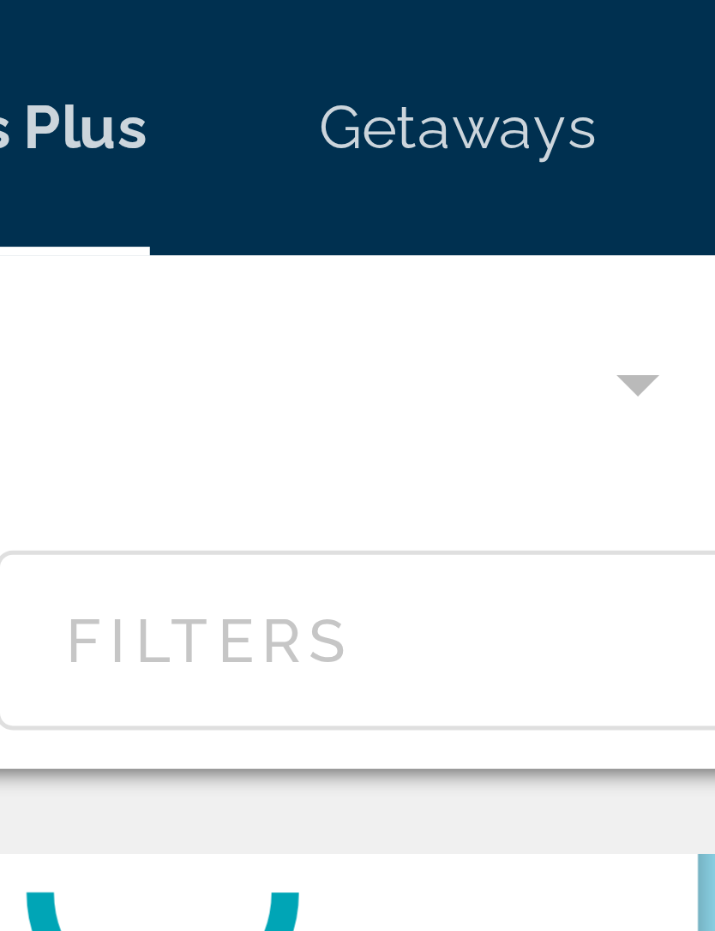
scroll to position [0, 0]
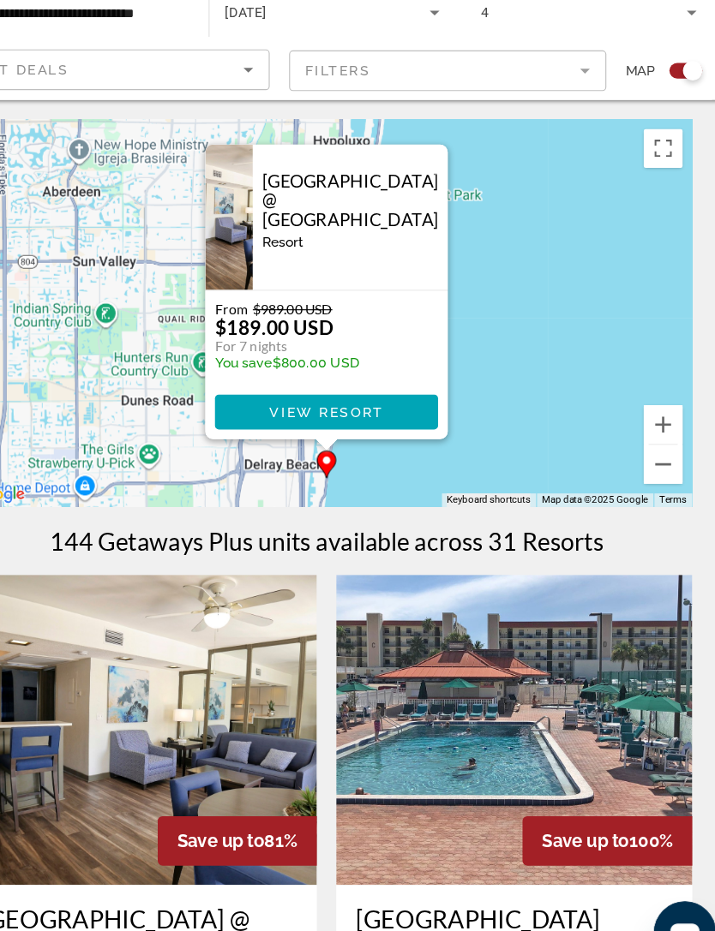
click at [335, 332] on div "From $989.00 USD $189.00 USD For 7 nights You save $800.00 USD" at bounding box center [357, 367] width 197 height 70
click at [307, 423] on span "View Resort" at bounding box center [357, 430] width 101 height 14
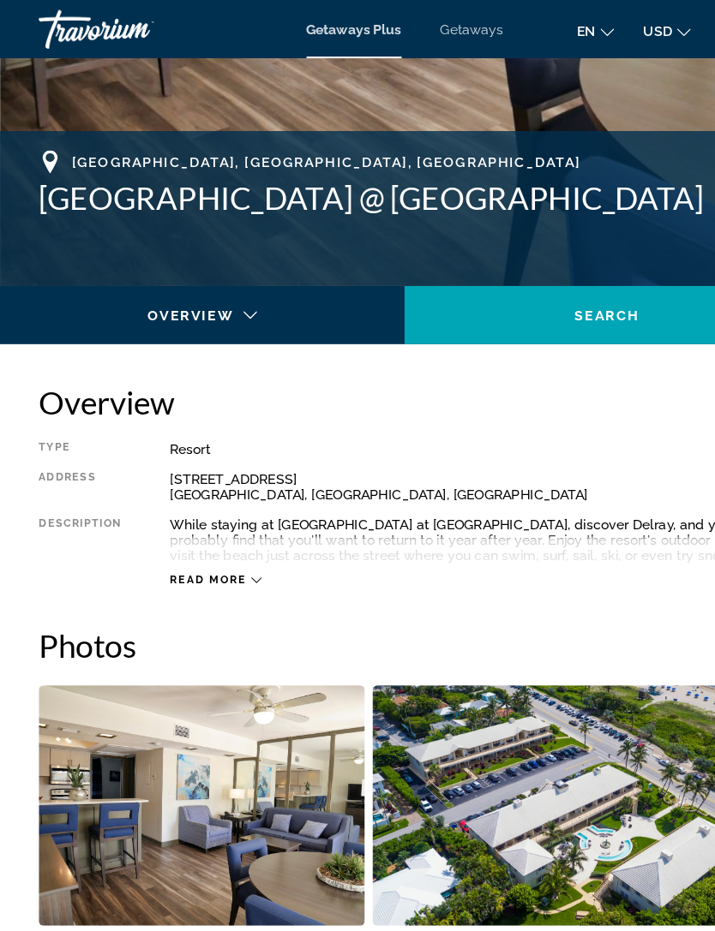
scroll to position [567, 0]
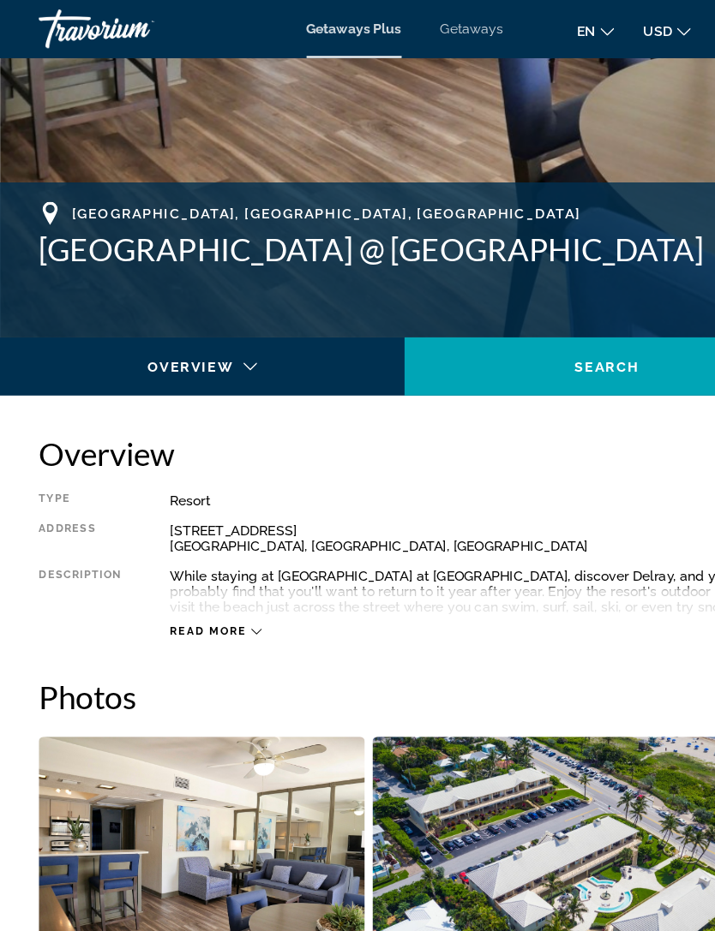
click at [221, 320] on div "Main content" at bounding box center [179, 339] width 330 height 48
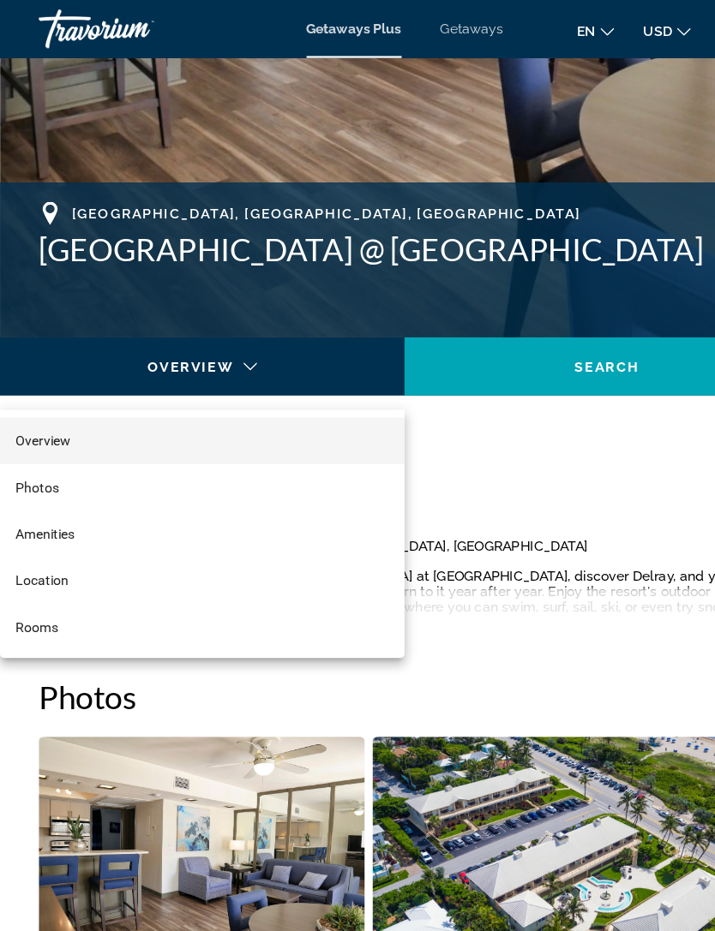
click at [553, 322] on div at bounding box center [357, 465] width 715 height 931
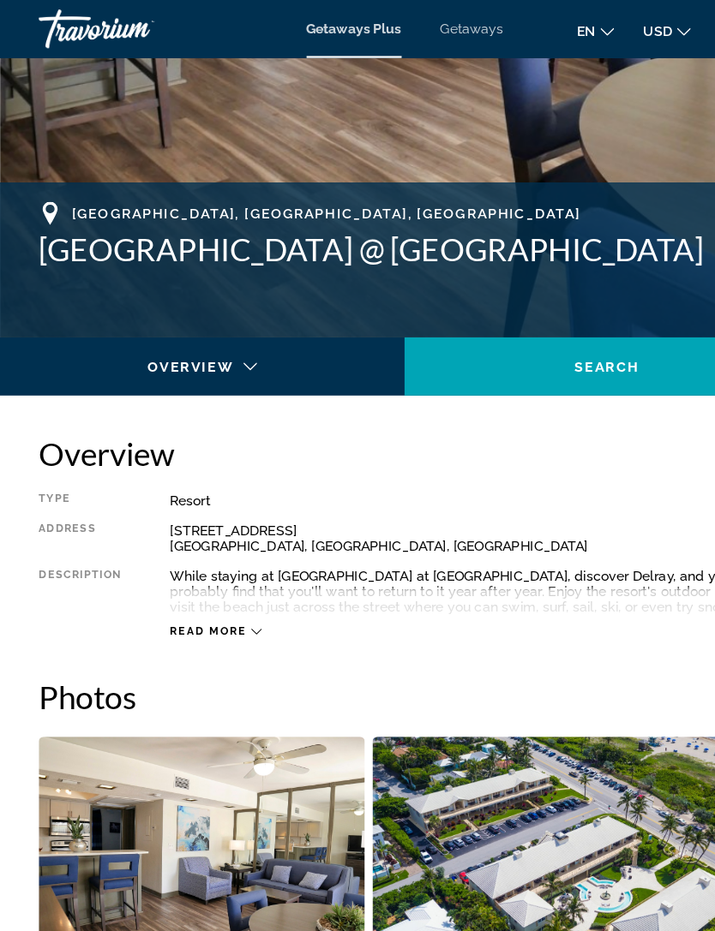
click at [531, 328] on span "Search" at bounding box center [536, 324] width 58 height 14
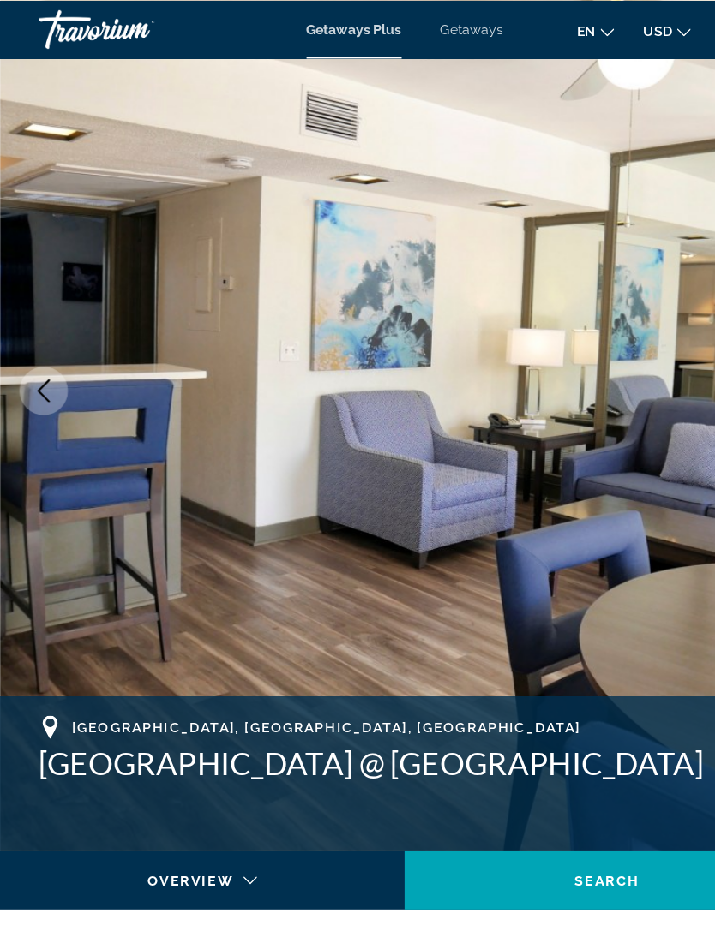
scroll to position [0, 0]
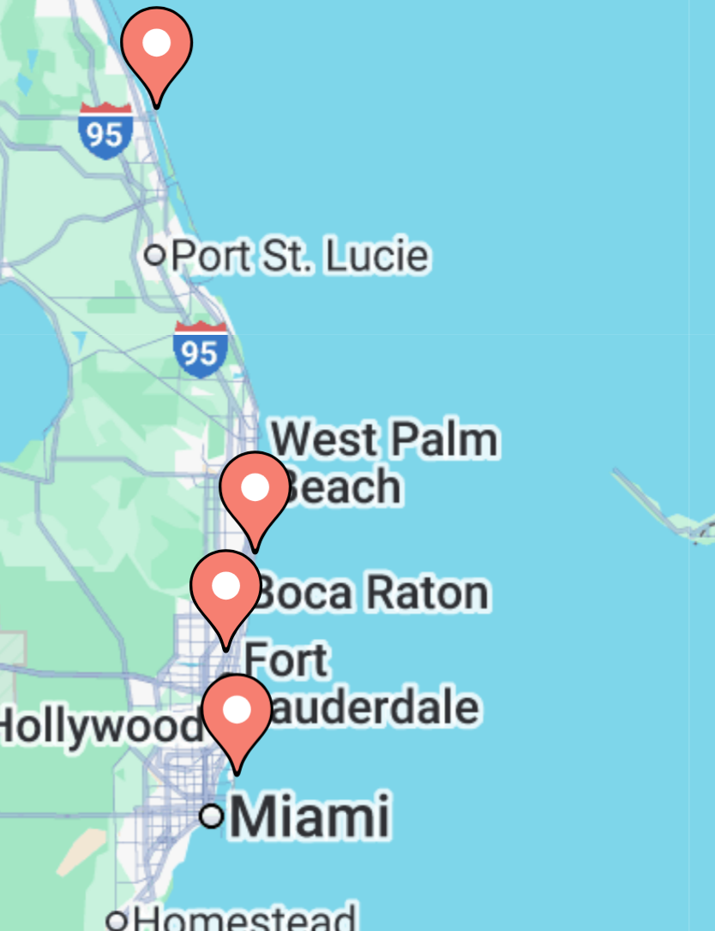
type input "**********"
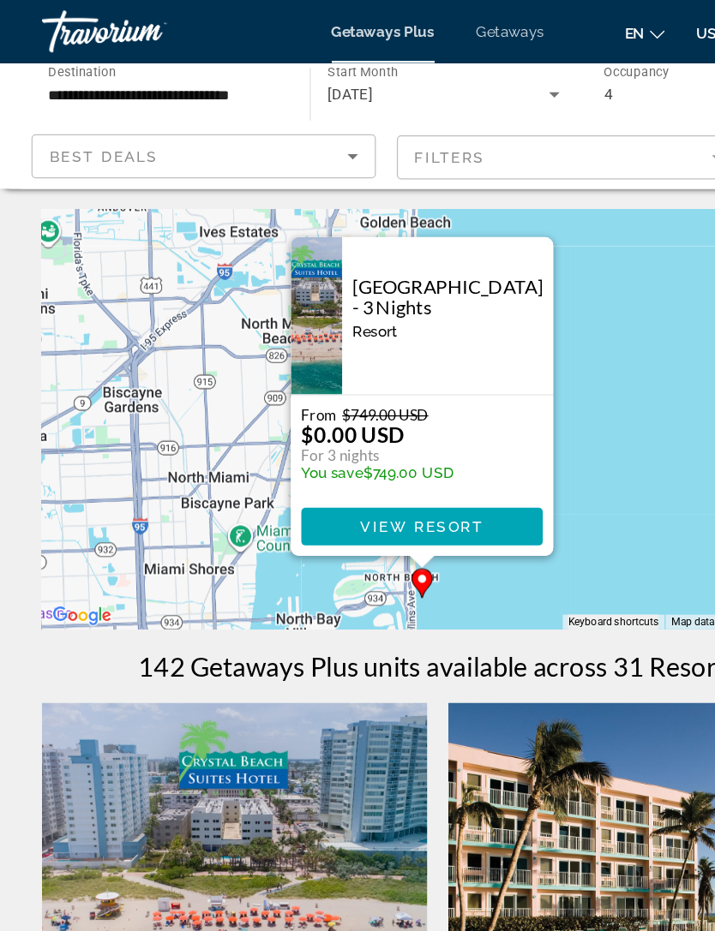
click at [360, 429] on span "View Resort" at bounding box center [344, 430] width 101 height 14
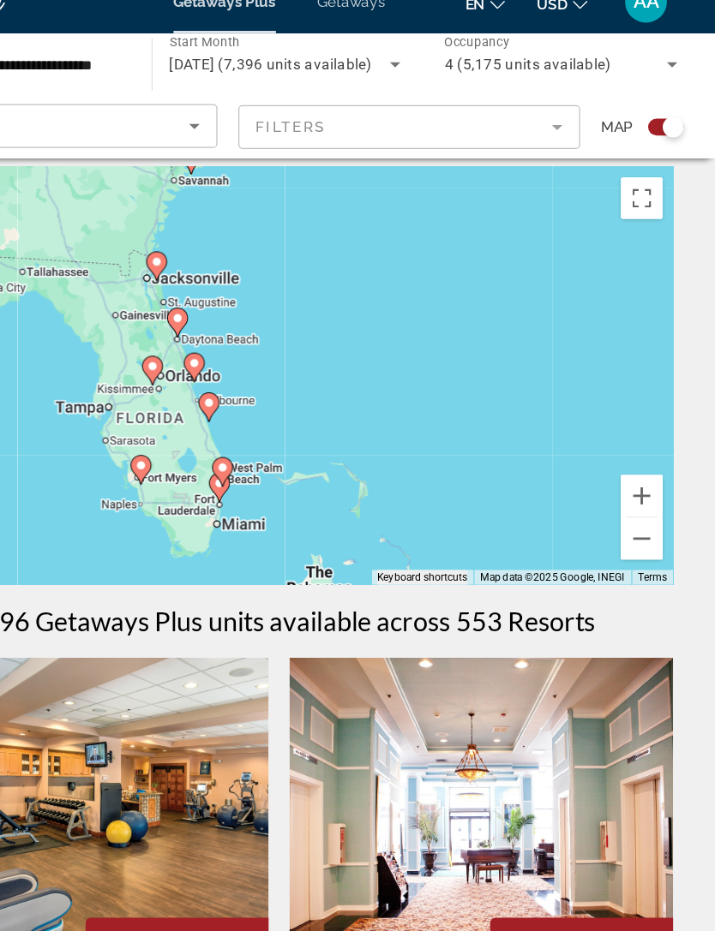
scroll to position [10, 0]
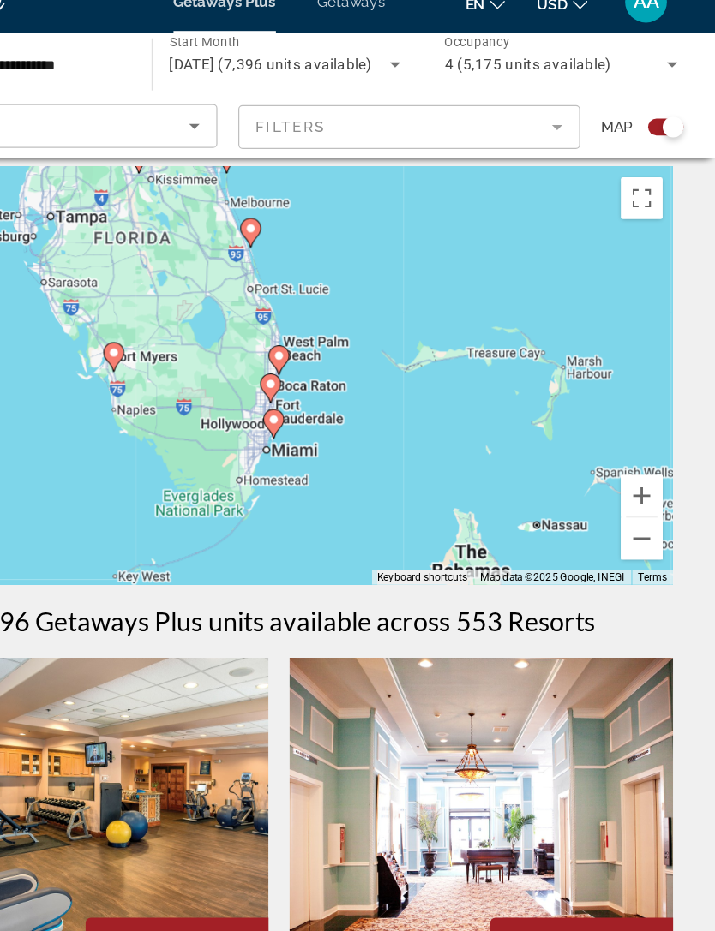
type input "**********"
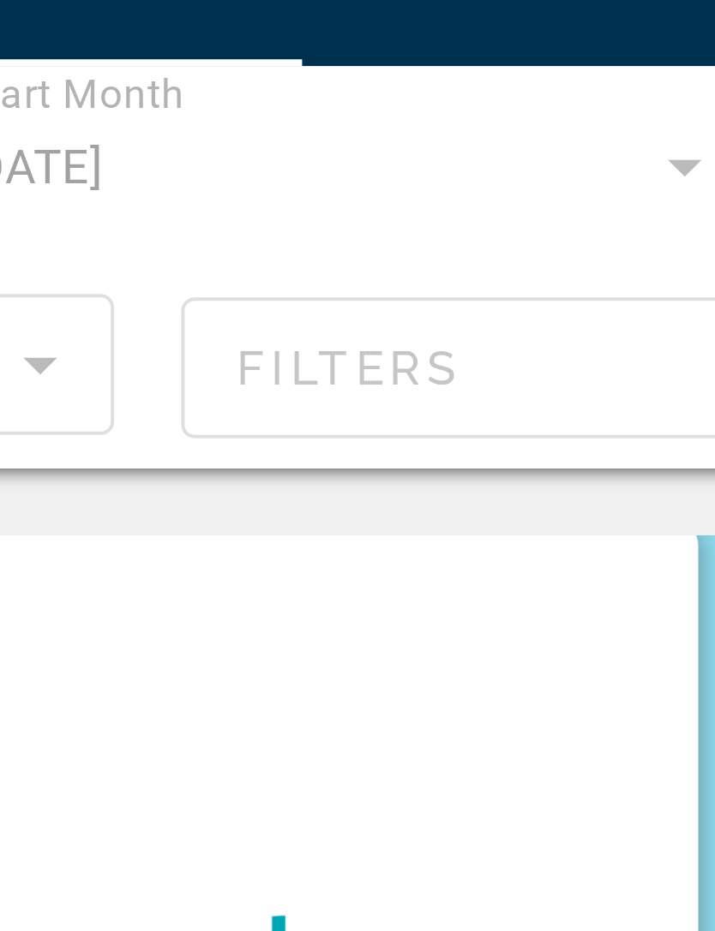
scroll to position [0, 0]
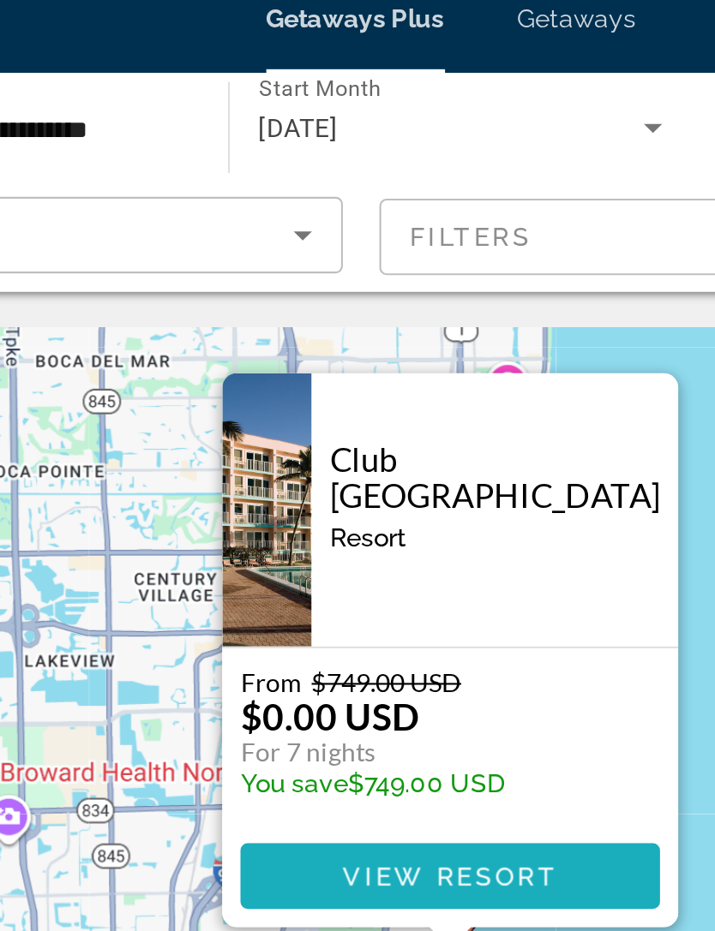
click at [307, 422] on span "View Resort" at bounding box center [357, 429] width 101 height 14
